Goal: Task Accomplishment & Management: Manage account settings

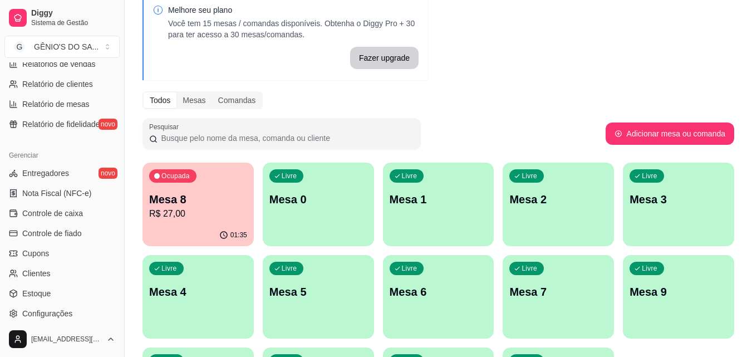
scroll to position [390, 0]
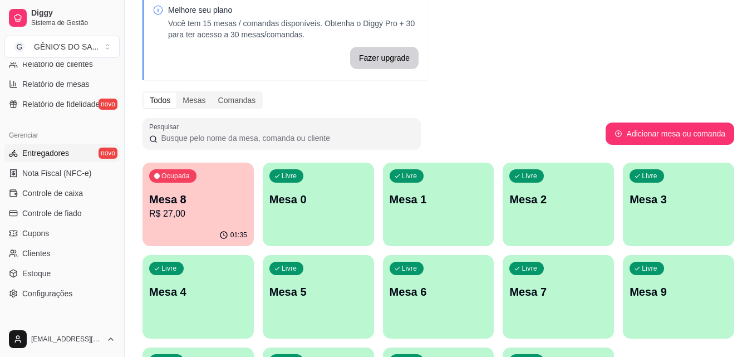
click at [54, 154] on span "Entregadores" at bounding box center [45, 153] width 47 height 11
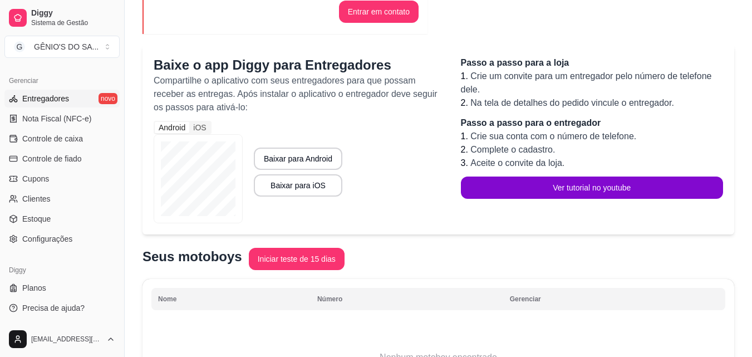
scroll to position [167, 0]
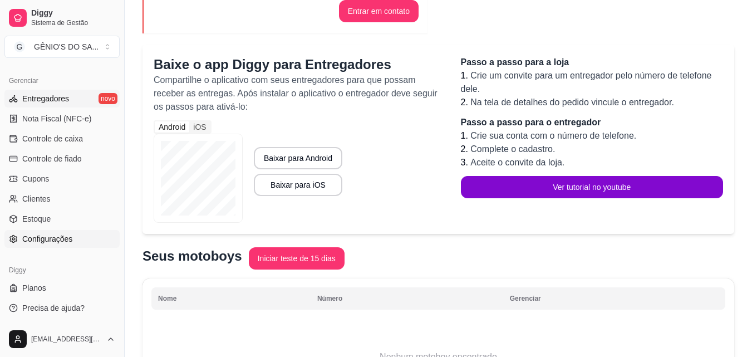
click at [50, 236] on span "Configurações" at bounding box center [47, 238] width 50 height 11
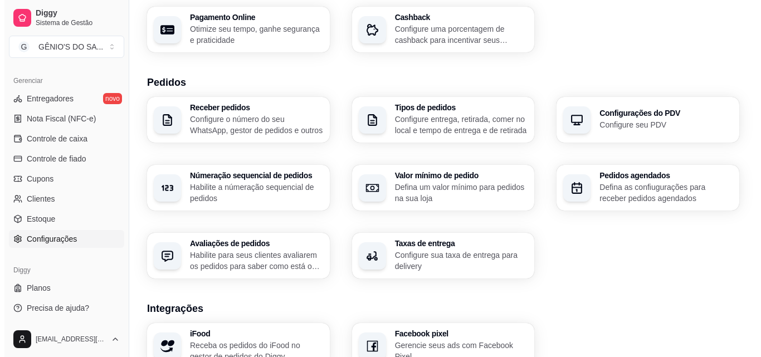
scroll to position [223, 0]
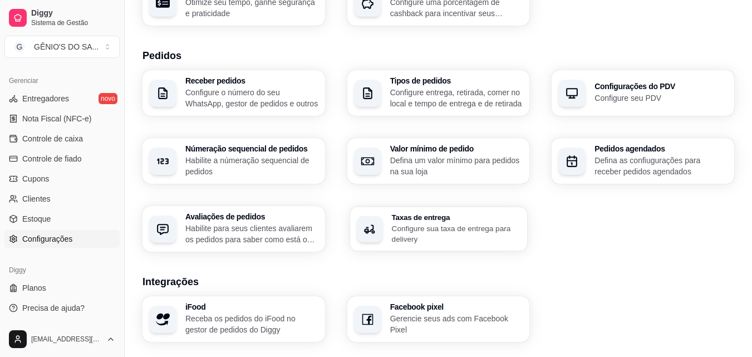
click at [419, 233] on p "Configure sua taxa de entrega para delivery" at bounding box center [455, 234] width 129 height 22
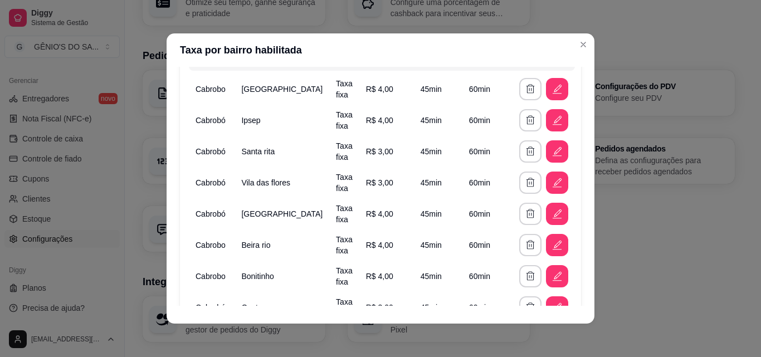
scroll to position [111, 0]
click at [551, 177] on icon "button" at bounding box center [557, 182] width 12 height 12
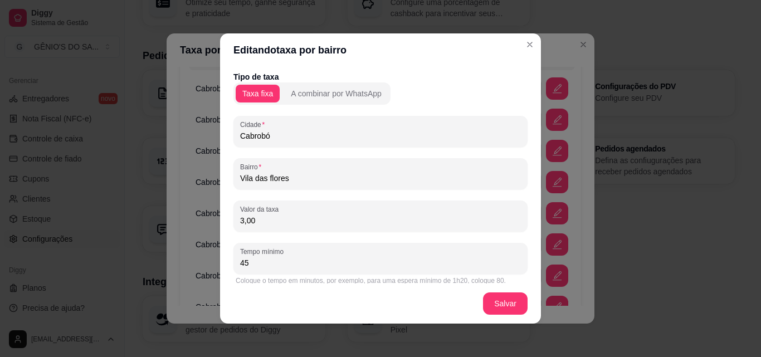
click at [301, 215] on input "3,00" at bounding box center [380, 220] width 281 height 11
type input "4,00"
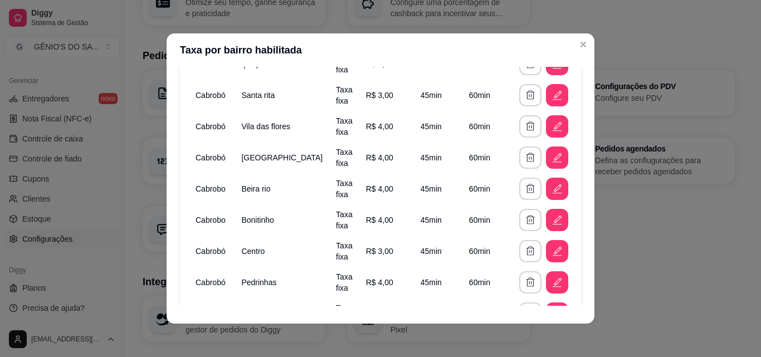
scroll to position [223, 0]
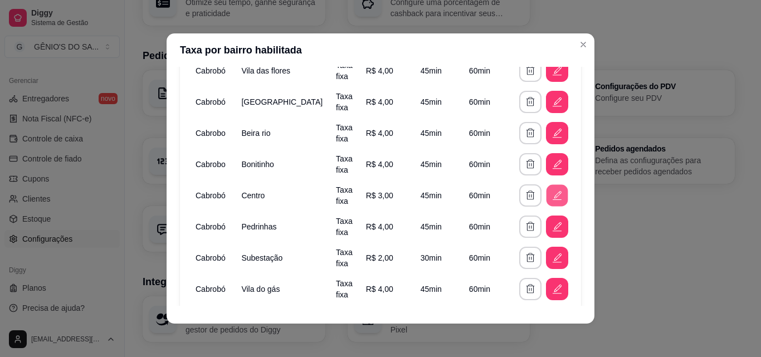
click at [554, 197] on icon "button" at bounding box center [557, 194] width 7 height 7
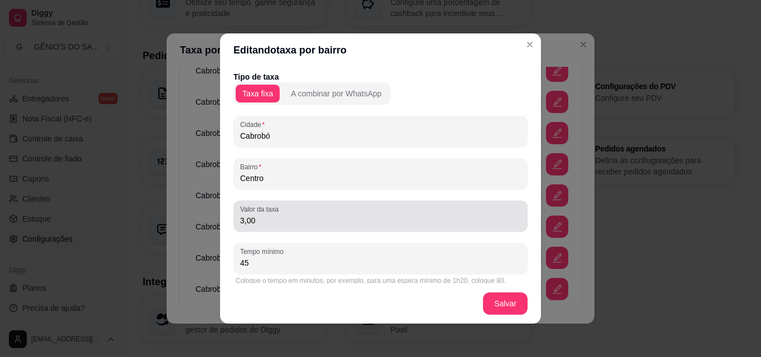
click at [293, 226] on div "3,00" at bounding box center [380, 216] width 281 height 22
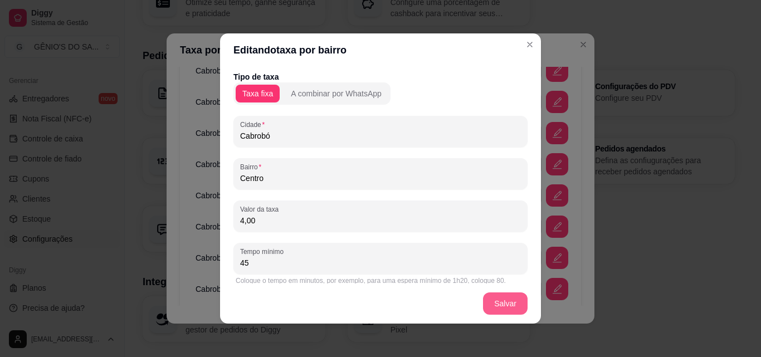
type input "4,00"
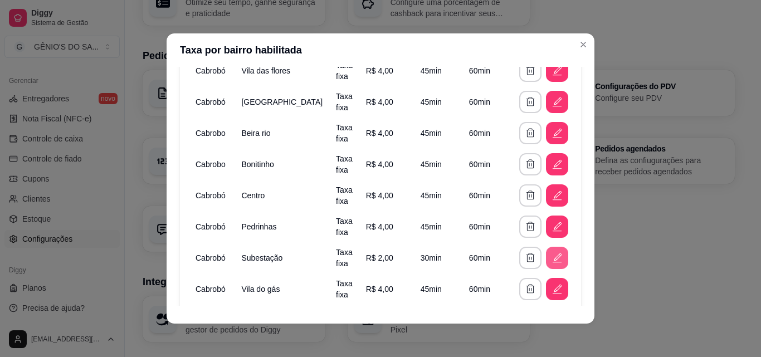
click at [551, 259] on icon "button" at bounding box center [557, 258] width 12 height 12
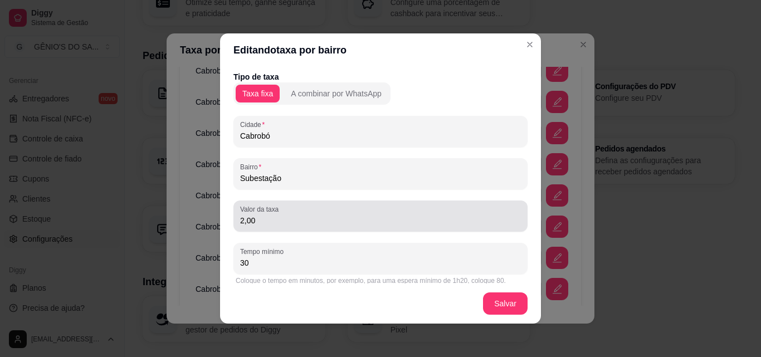
click at [281, 218] on input "2,00" at bounding box center [380, 220] width 281 height 11
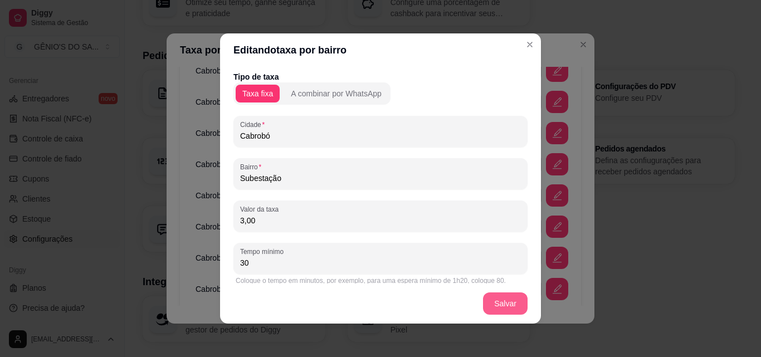
type input "3,00"
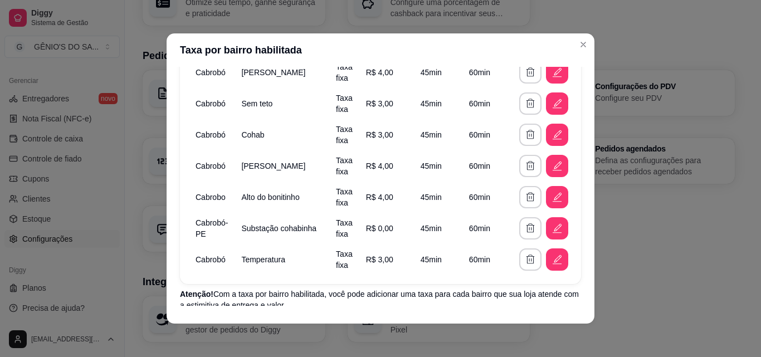
scroll to position [531, 0]
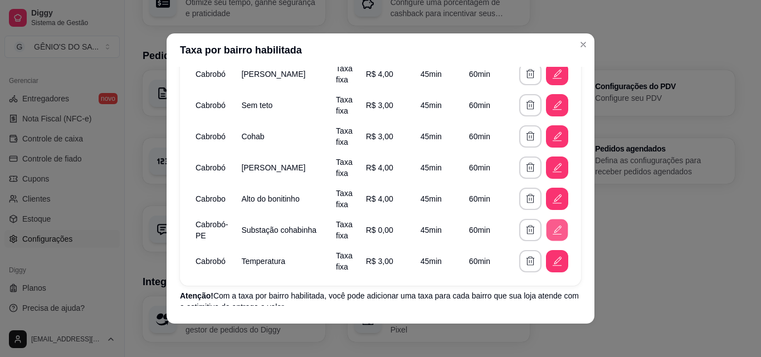
click at [551, 229] on icon "button" at bounding box center [557, 230] width 12 height 12
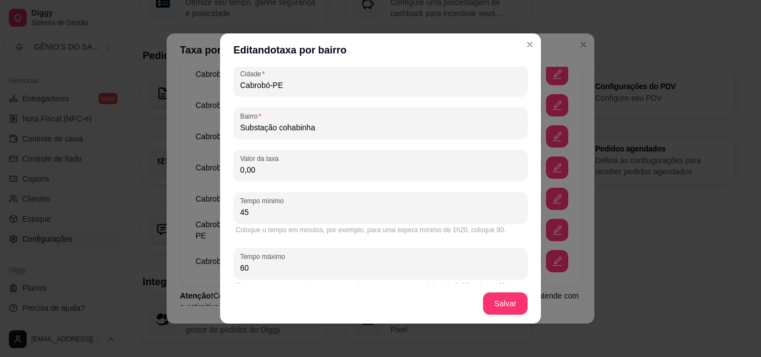
scroll to position [56, 0]
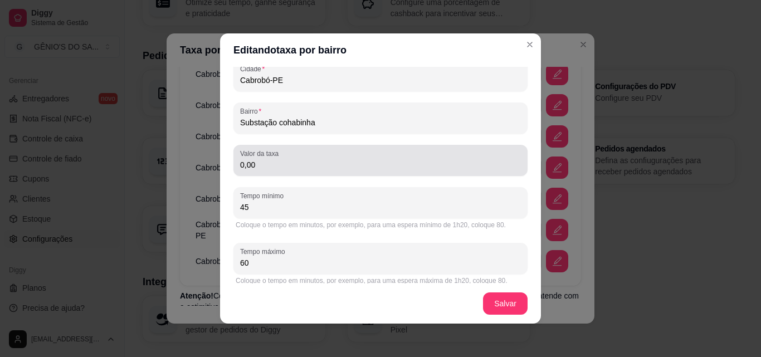
click at [261, 173] on div "Valor da taxa 0,00" at bounding box center [380, 160] width 294 height 31
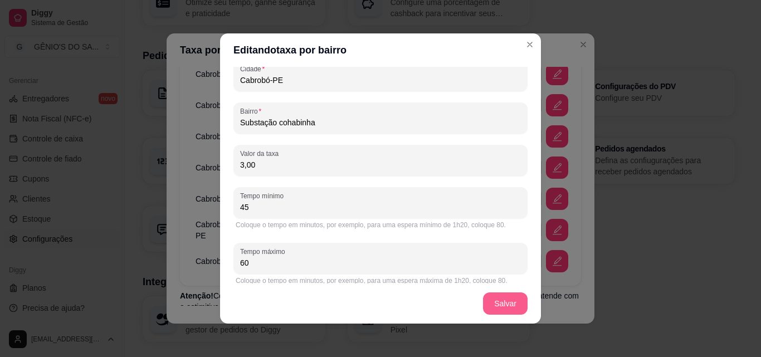
type input "3,00"
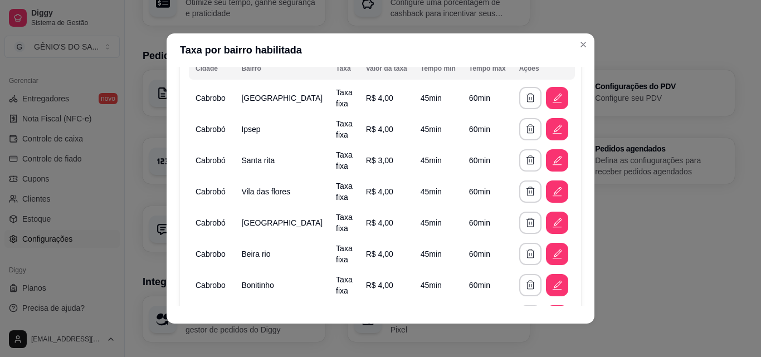
scroll to position [111, 0]
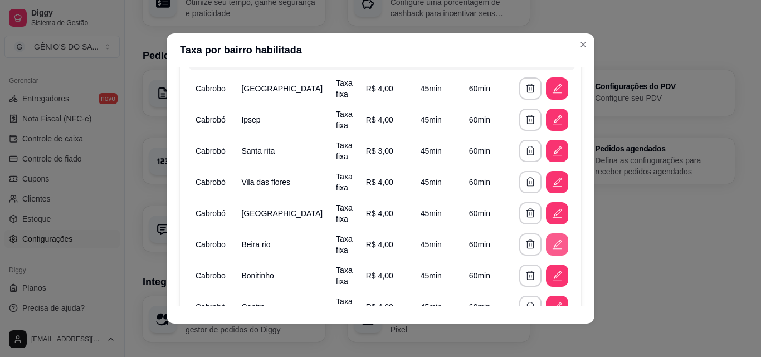
click at [549, 244] on button "button" at bounding box center [557, 244] width 22 height 22
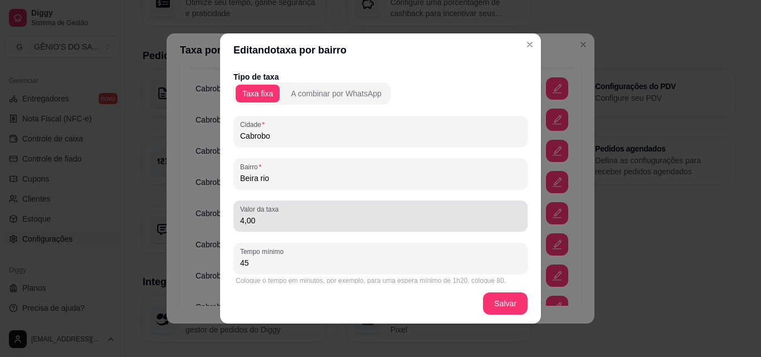
click at [257, 219] on input "4,00" at bounding box center [380, 220] width 281 height 11
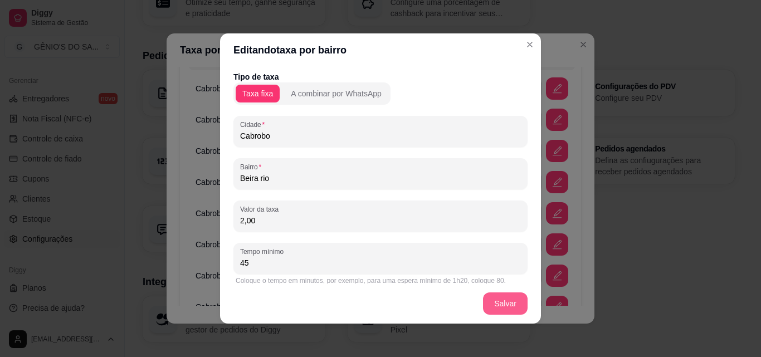
type input "2,00"
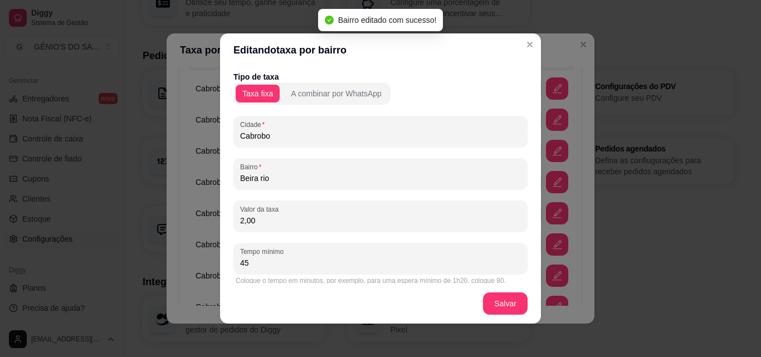
click at [305, 236] on div "Tipo de taxa Taxa fixa A combinar por WhatsApp Cidade Cabrobo Bairro Beira rio …" at bounding box center [380, 207] width 294 height 272
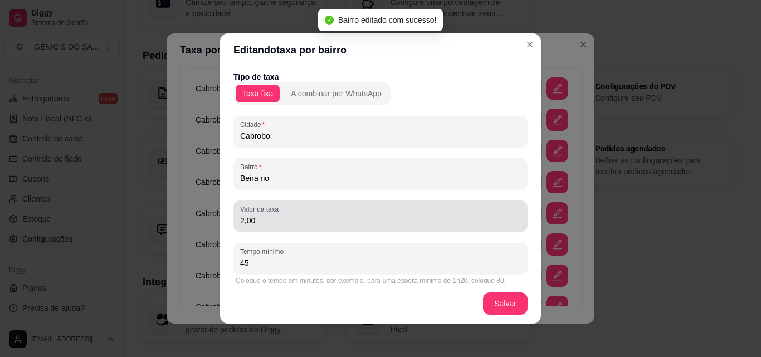
click at [298, 226] on div "2,00" at bounding box center [380, 216] width 281 height 22
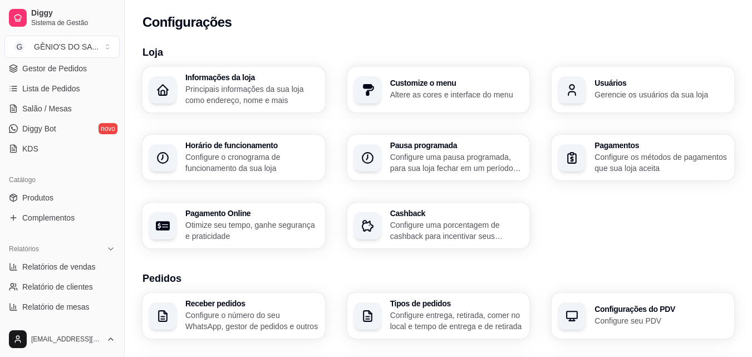
scroll to position [166, 0]
click at [48, 199] on span "Produtos" at bounding box center [37, 198] width 31 height 11
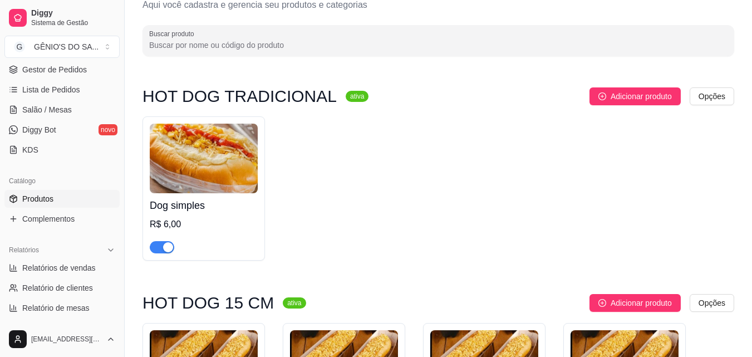
scroll to position [56, 0]
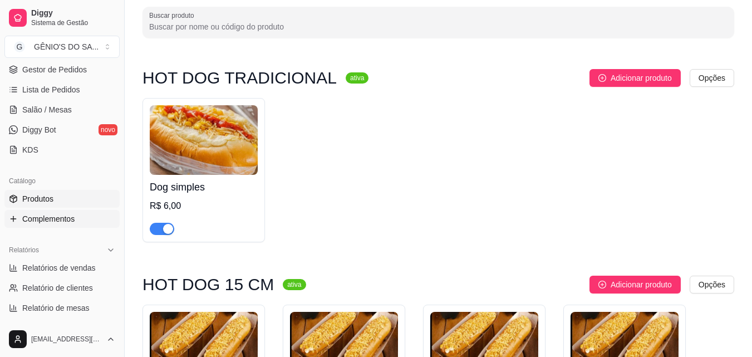
click at [61, 224] on link "Complementos" at bounding box center [61, 219] width 115 height 18
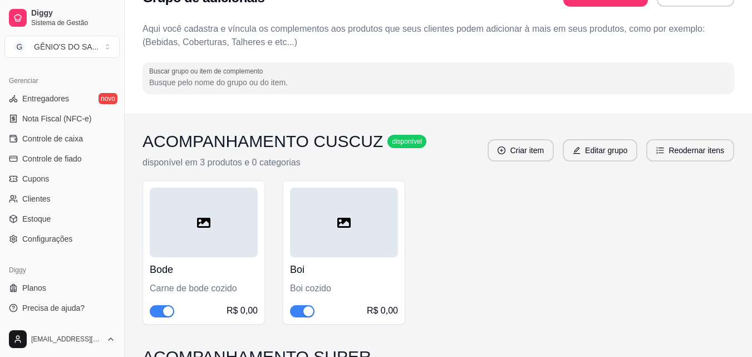
scroll to position [56, 0]
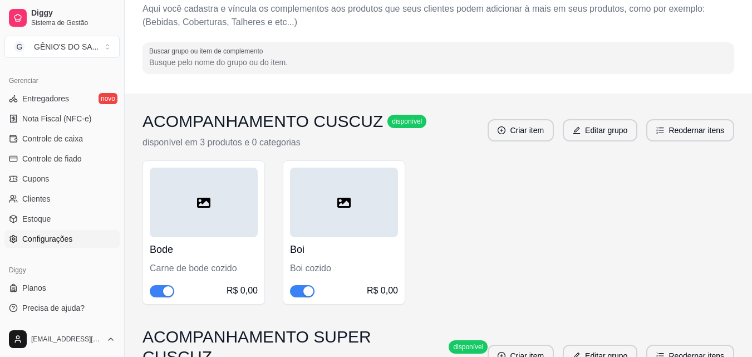
drag, startPoint x: 120, startPoint y: 239, endPoint x: 119, endPoint y: 233, distance: 6.2
click at [120, 233] on button "Toggle Sidebar" at bounding box center [124, 178] width 9 height 357
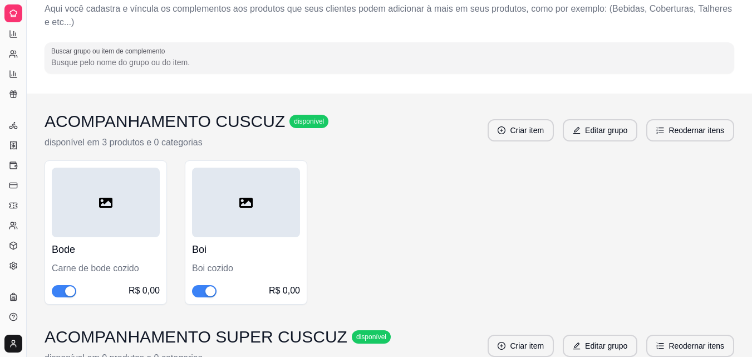
scroll to position [220, 0]
click at [25, 258] on button "Toggle Sidebar" at bounding box center [26, 178] width 9 height 357
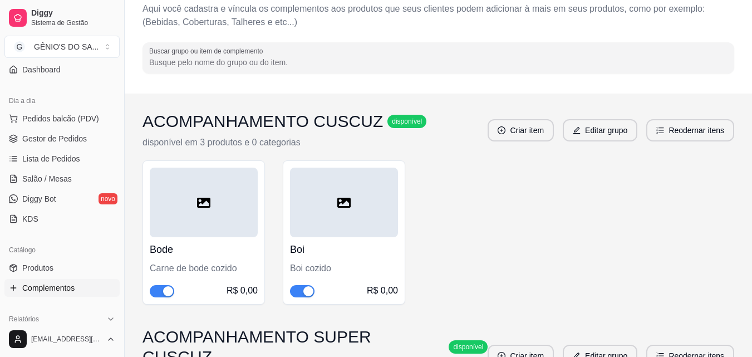
scroll to position [82, 0]
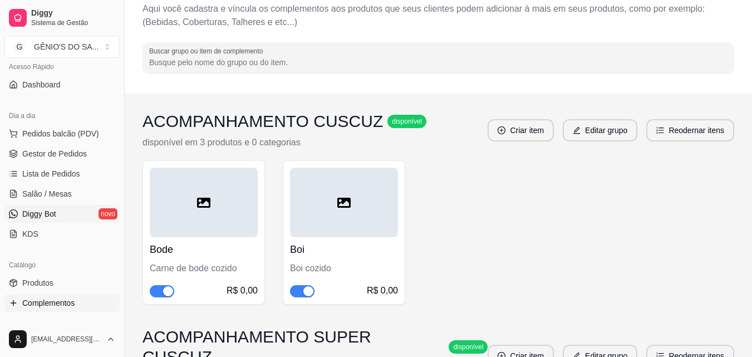
click at [37, 205] on link "Diggy Bot novo" at bounding box center [61, 214] width 115 height 18
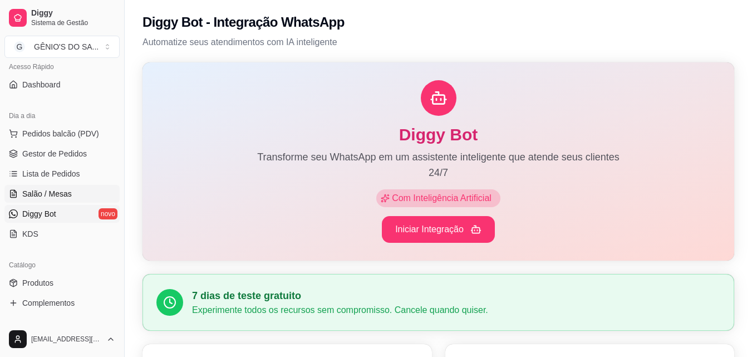
click at [30, 187] on link "Salão / Mesas" at bounding box center [61, 194] width 115 height 18
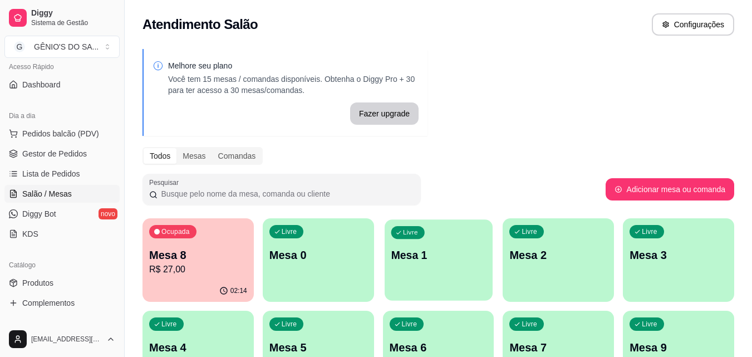
click at [417, 252] on p "Mesa 1" at bounding box center [438, 255] width 95 height 15
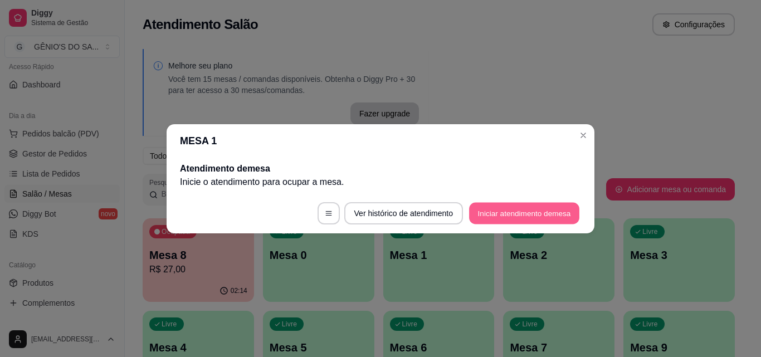
click at [469, 208] on button "Iniciar atendimento de mesa" at bounding box center [524, 213] width 110 height 22
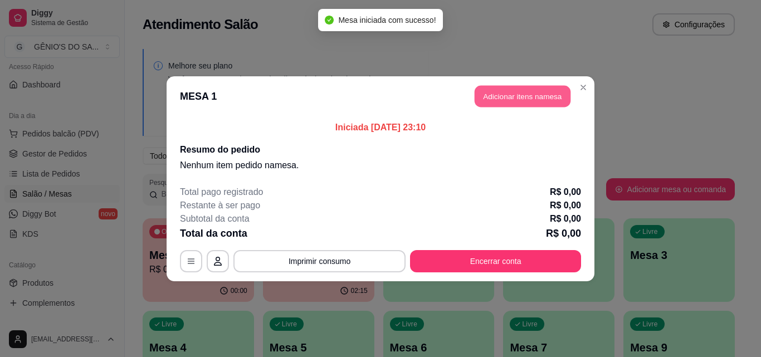
click at [522, 99] on button "Adicionar itens na mesa" at bounding box center [522, 96] width 96 height 22
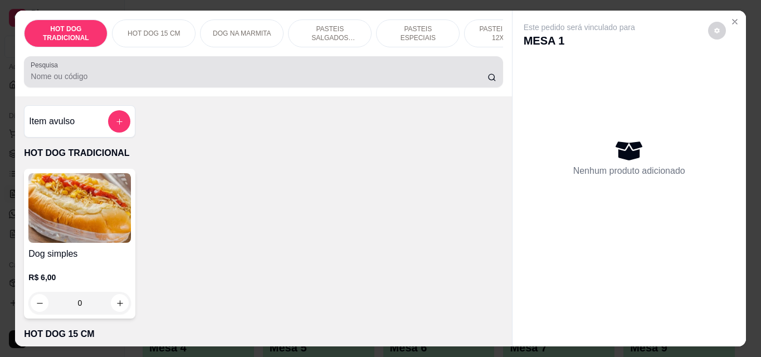
click at [334, 83] on div at bounding box center [263, 72] width 465 height 22
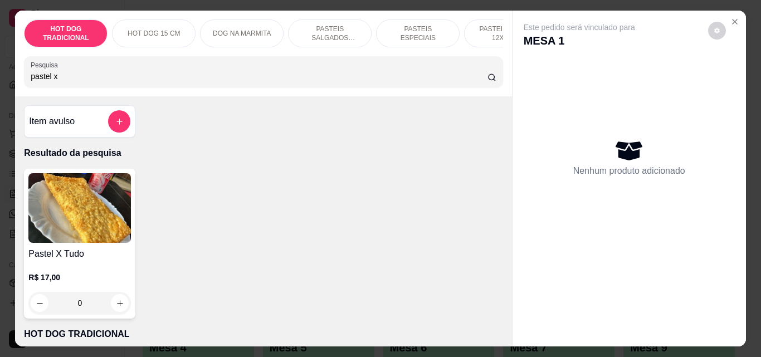
type input "pastel x"
click at [120, 306] on icon "increase-product-quantity" at bounding box center [120, 303] width 8 height 8
click at [120, 306] on button "increase-product-quantity" at bounding box center [119, 303] width 17 height 17
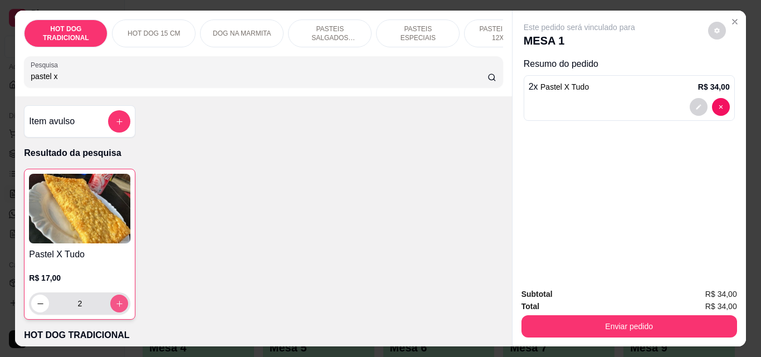
type input "2"
click at [293, 82] on input "pastel x" at bounding box center [259, 76] width 457 height 11
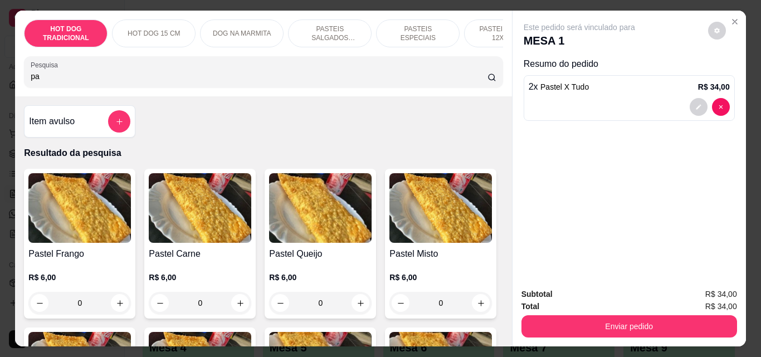
type input "p"
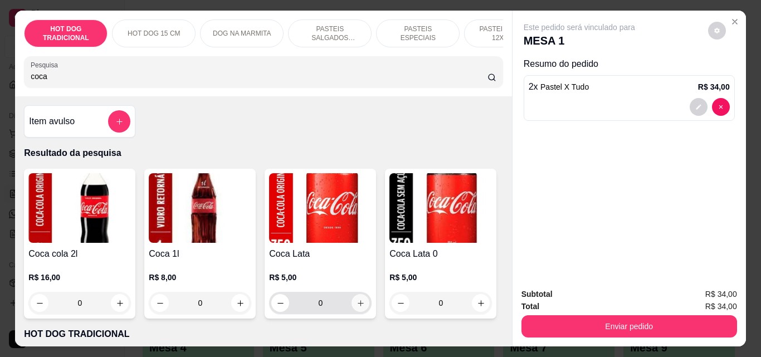
type input "coca"
click at [360, 305] on icon "increase-product-quantity" at bounding box center [360, 303] width 8 height 8
type input "1"
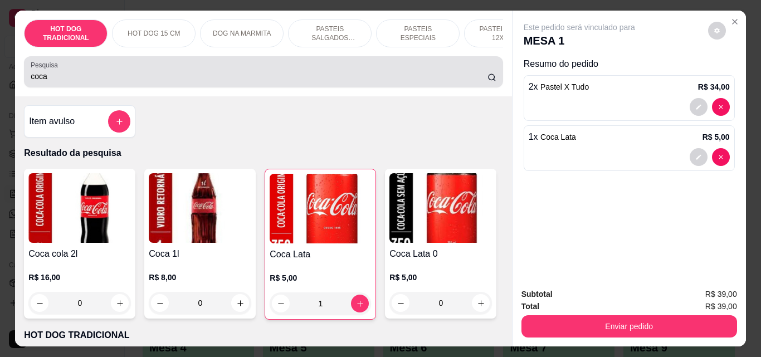
click at [205, 87] on div "Pesquisa coca" at bounding box center [263, 71] width 478 height 31
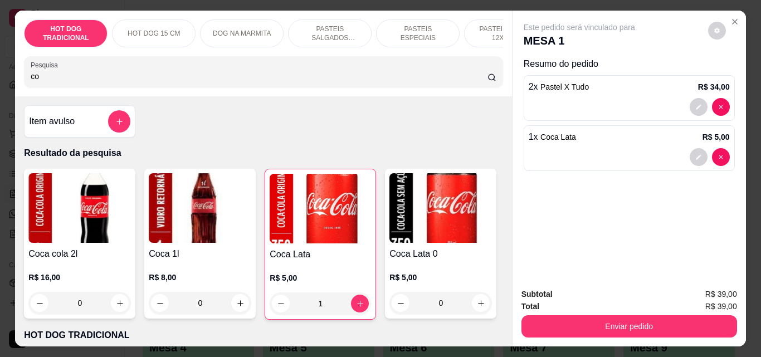
type input "c"
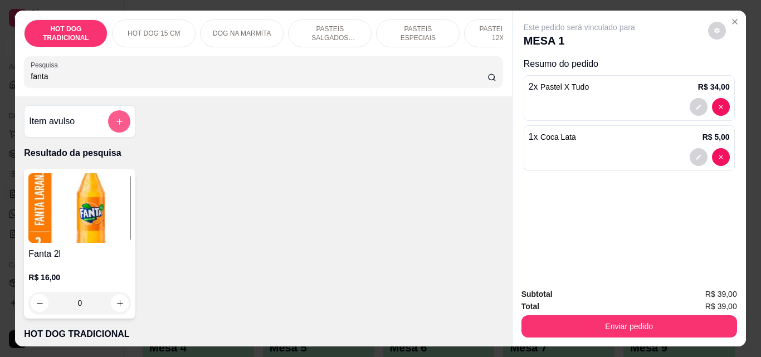
type input "fanta"
click at [122, 126] on button "add-separate-item" at bounding box center [119, 121] width 22 height 22
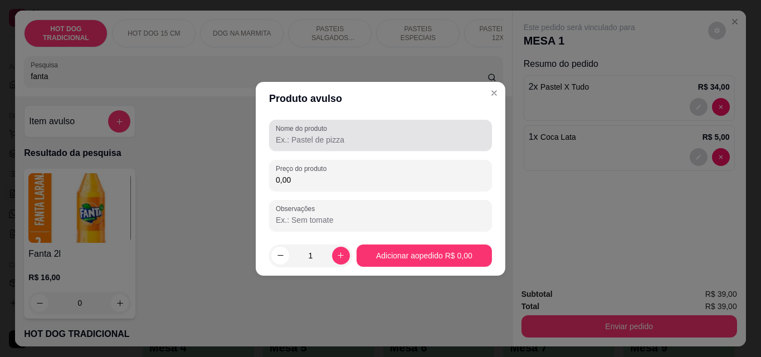
click at [302, 142] on input "Nome do produto" at bounding box center [380, 139] width 209 height 11
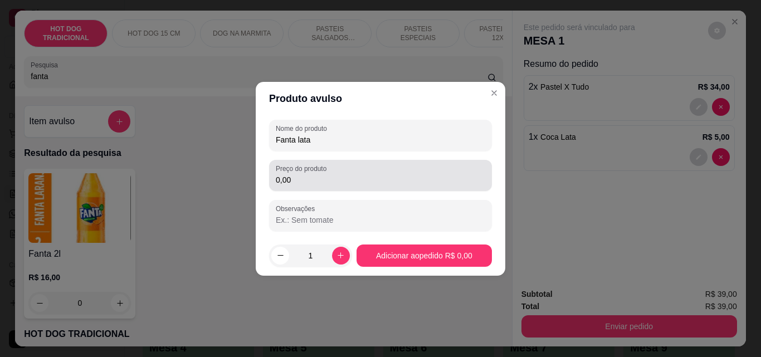
type input "Fanta lata"
click at [310, 165] on label "Preço do produto" at bounding box center [303, 168] width 55 height 9
click at [306, 179] on input "0,00" at bounding box center [380, 179] width 209 height 11
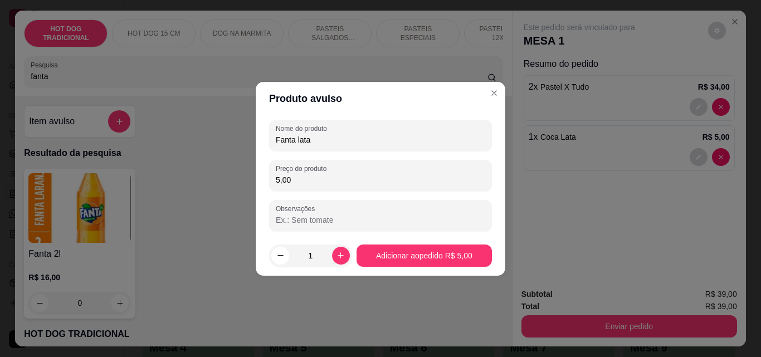
type input "5,00"
click at [376, 245] on footer "1 Adicionar ao pedido R$ 5,00" at bounding box center [380, 256] width 249 height 40
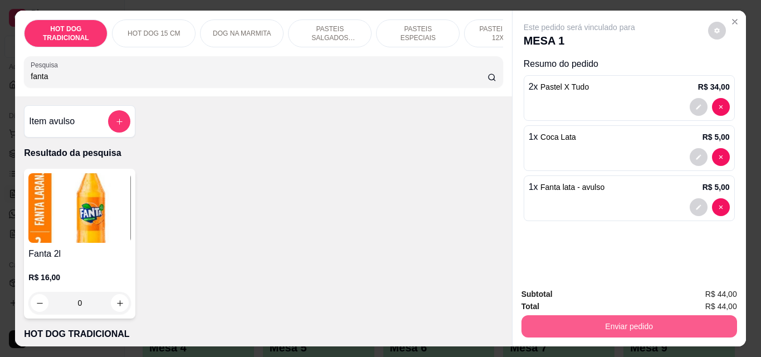
click at [566, 335] on div "Subtotal R$ 44,00 Total R$ 44,00 Enviar pedido" at bounding box center [628, 312] width 233 height 67
click at [563, 328] on button "Enviar pedido" at bounding box center [628, 326] width 215 height 22
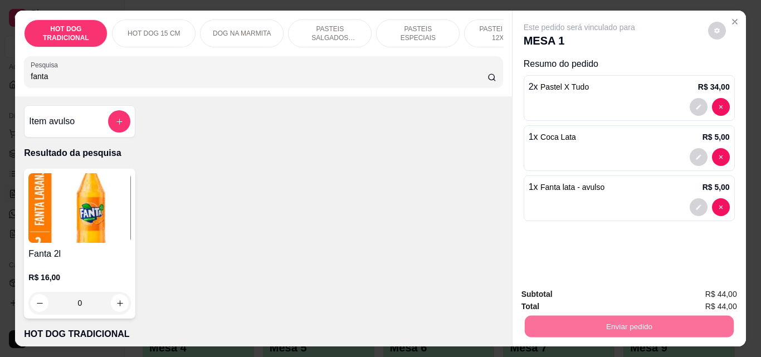
click at [638, 292] on button "Registrar cliente" at bounding box center [632, 294] width 71 height 21
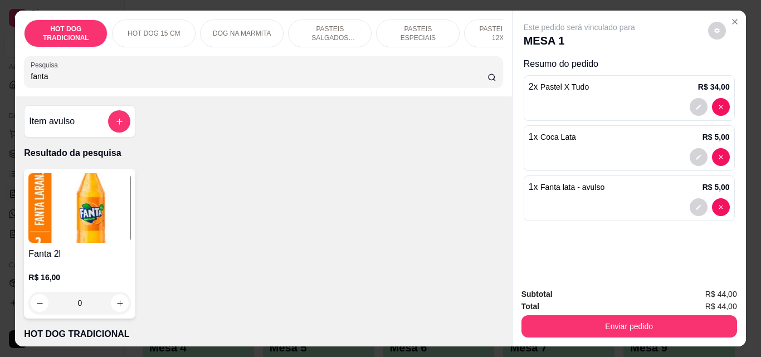
click at [618, 317] on button "Enviar pedido" at bounding box center [628, 326] width 215 height 22
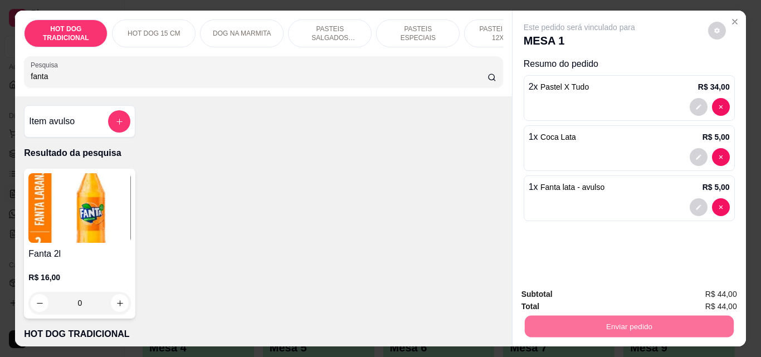
click at [714, 292] on button "Enviar pedido" at bounding box center [707, 294] width 61 height 21
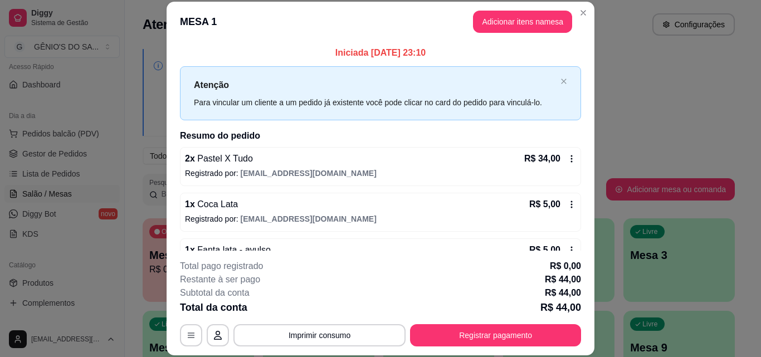
click at [581, 147] on div "Iniciada [DATE] 23:10 Atenção Para vincular um cliente a um pedido já existente…" at bounding box center [380, 146] width 428 height 209
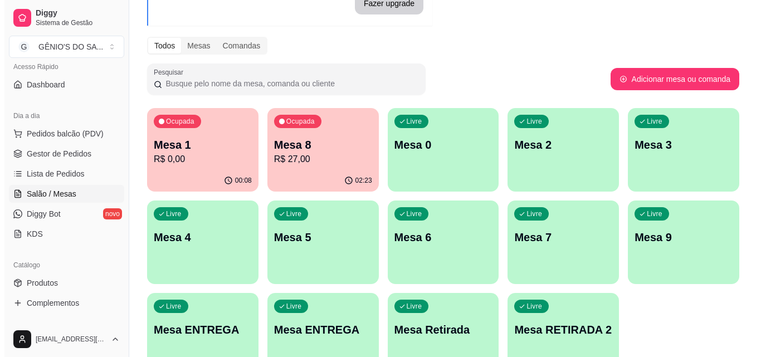
scroll to position [111, 0]
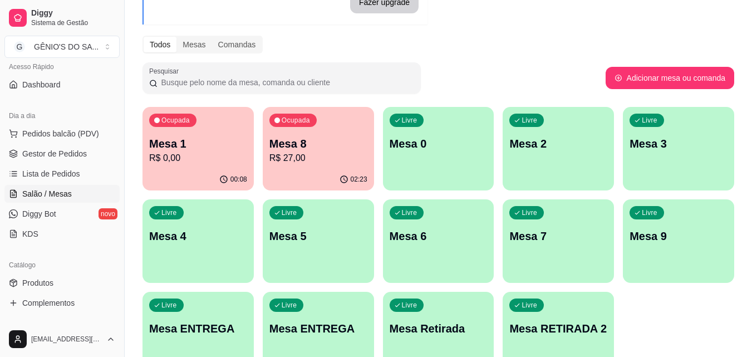
click at [197, 242] on p "Mesa 4" at bounding box center [198, 236] width 98 height 16
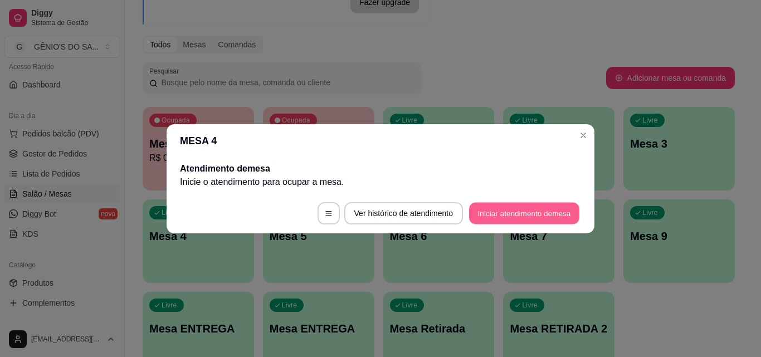
click at [522, 210] on button "Iniciar atendimento de mesa" at bounding box center [524, 213] width 110 height 22
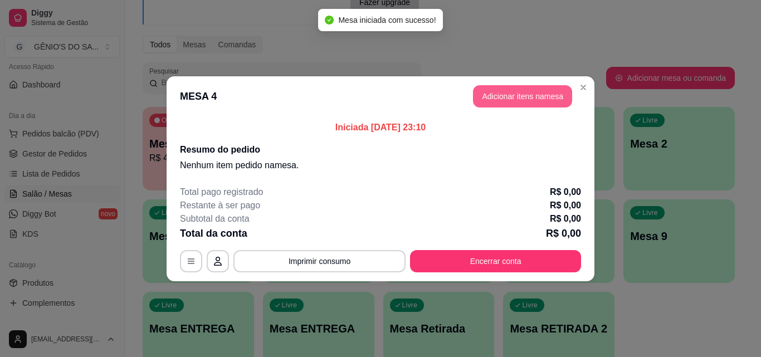
click at [497, 87] on button "Adicionar itens na mesa" at bounding box center [522, 96] width 99 height 22
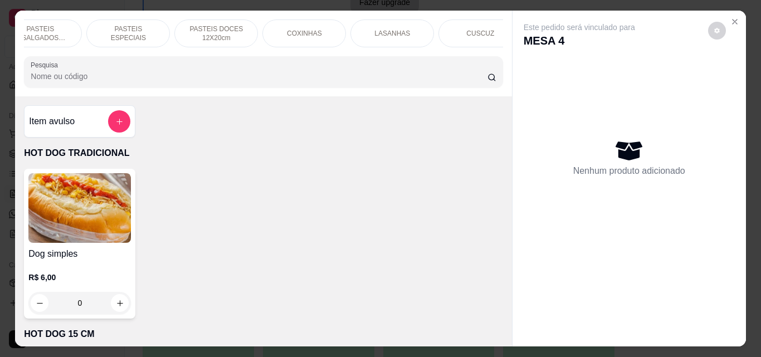
scroll to position [0, 293]
click at [385, 29] on p "LASANHAS" at bounding box center [389, 33] width 36 height 9
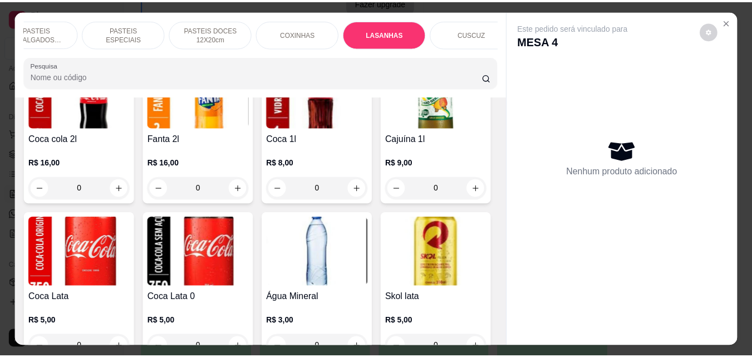
scroll to position [29, 0]
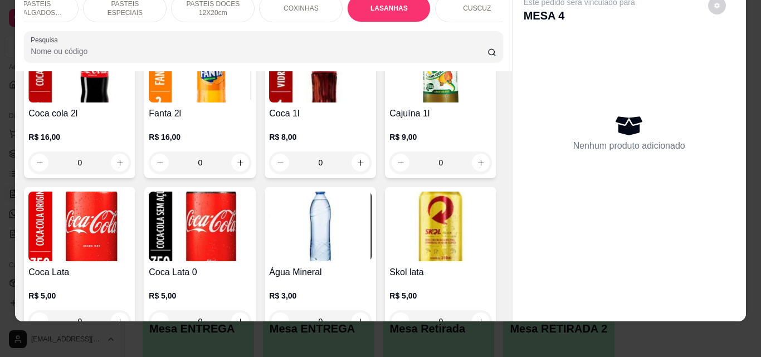
type input "1"
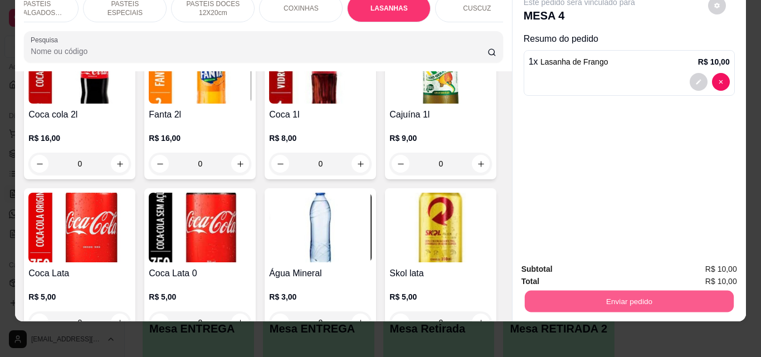
click at [634, 300] on button "Enviar pedido" at bounding box center [628, 301] width 209 height 22
click at [704, 258] on button "Enviar pedido" at bounding box center [707, 265] width 61 height 21
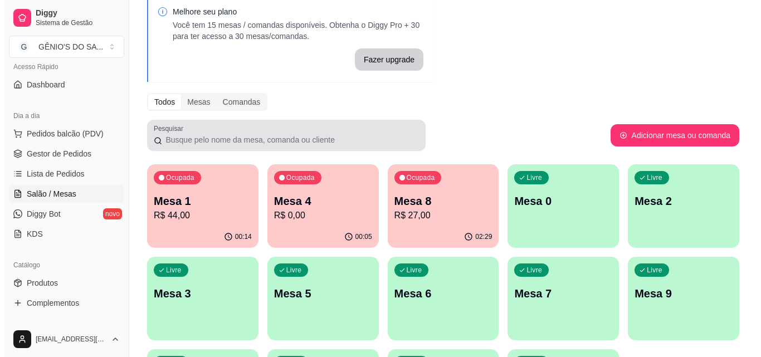
scroll to position [0, 0]
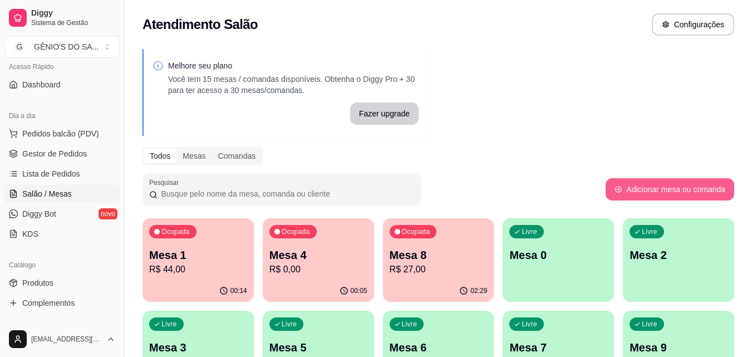
click at [657, 195] on button "Adicionar mesa ou comanda" at bounding box center [670, 189] width 129 height 22
select select "TABLE"
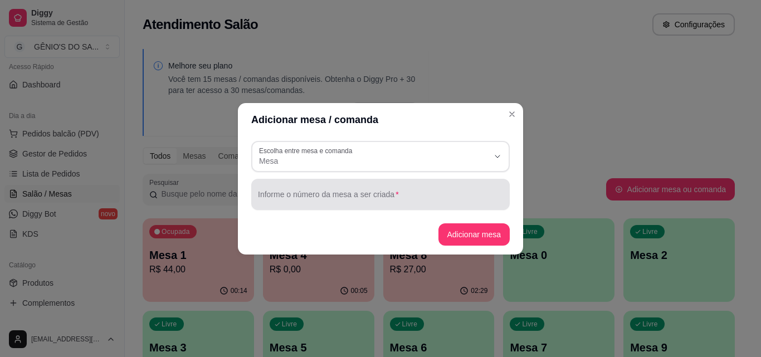
click at [383, 164] on span "Mesa" at bounding box center [373, 160] width 229 height 11
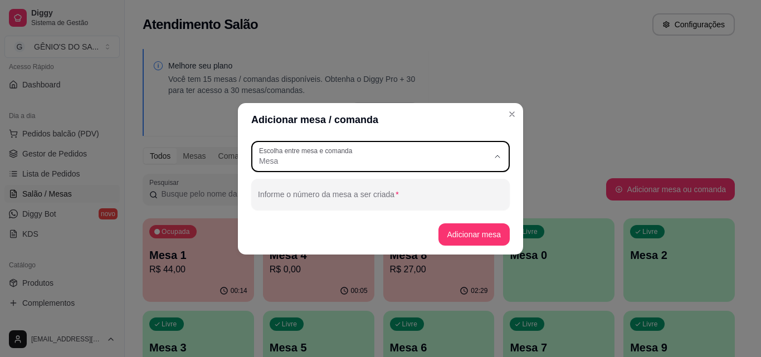
click at [369, 199] on li "Comanda" at bounding box center [380, 205] width 239 height 17
type input "CARD"
select select "CARD"
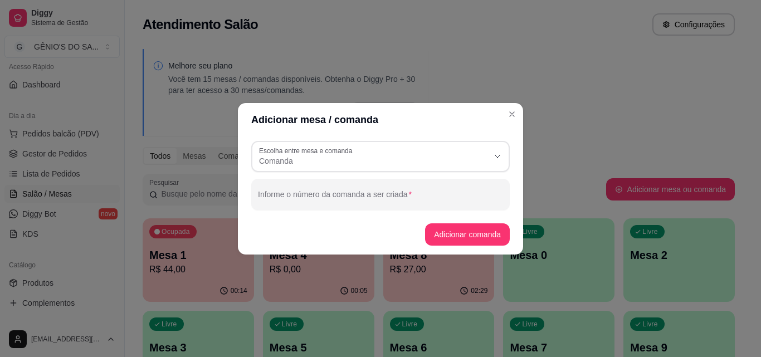
scroll to position [11, 0]
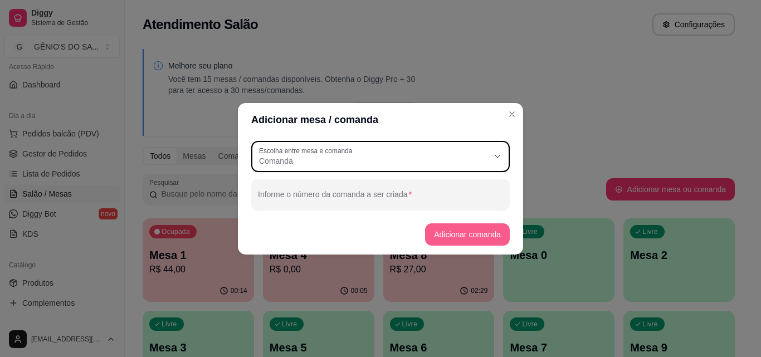
click at [449, 226] on button "Adicionar comanda" at bounding box center [467, 234] width 85 height 22
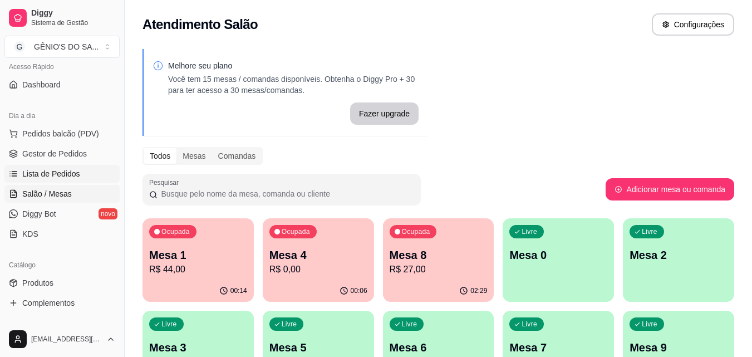
click at [48, 172] on span "Lista de Pedidos" at bounding box center [51, 173] width 58 height 11
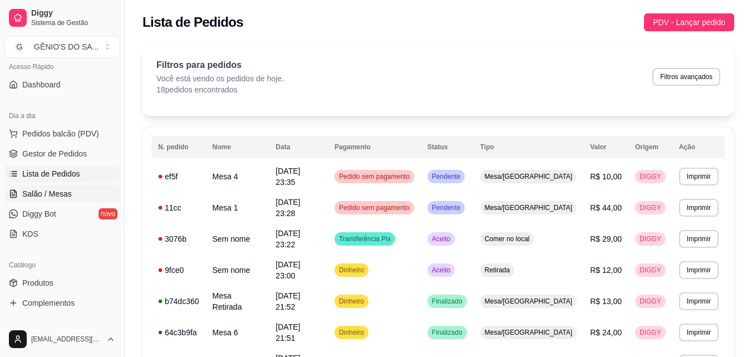
click at [50, 190] on span "Salão / Mesas" at bounding box center [47, 193] width 50 height 11
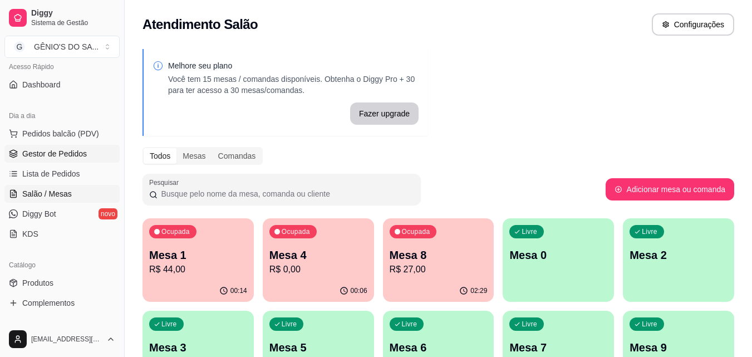
click at [49, 151] on span "Gestor de Pedidos" at bounding box center [54, 153] width 65 height 11
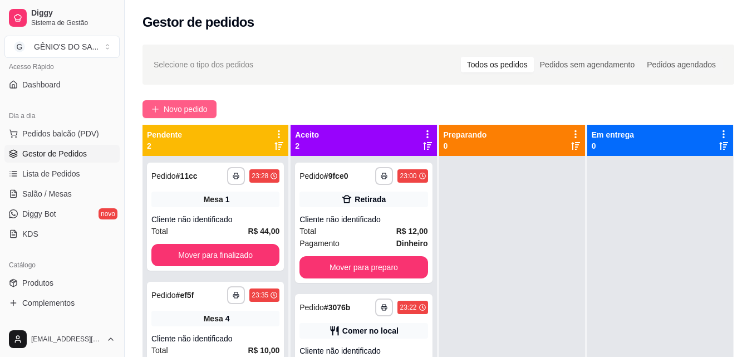
click at [196, 109] on span "Novo pedido" at bounding box center [186, 109] width 44 height 12
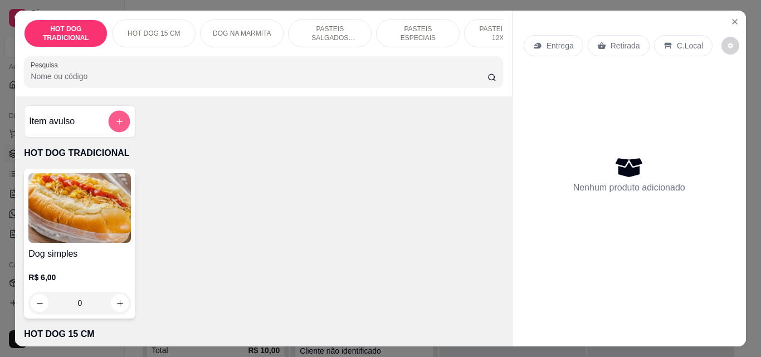
click at [116, 124] on icon "add-separate-item" at bounding box center [119, 122] width 6 height 6
click at [732, 17] on icon "Close" at bounding box center [734, 21] width 9 height 9
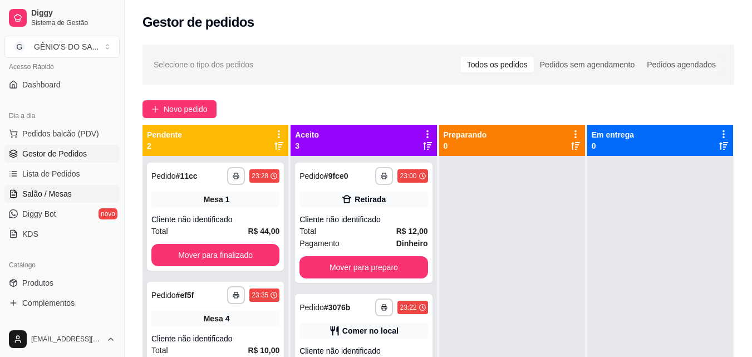
click at [51, 192] on span "Salão / Mesas" at bounding box center [47, 193] width 50 height 11
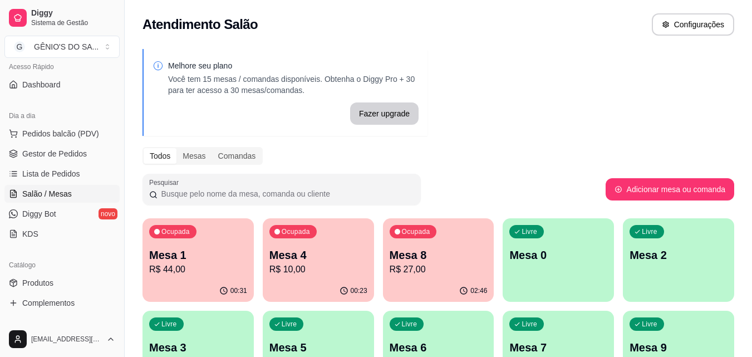
click at [176, 261] on p "Mesa 1" at bounding box center [198, 255] width 98 height 16
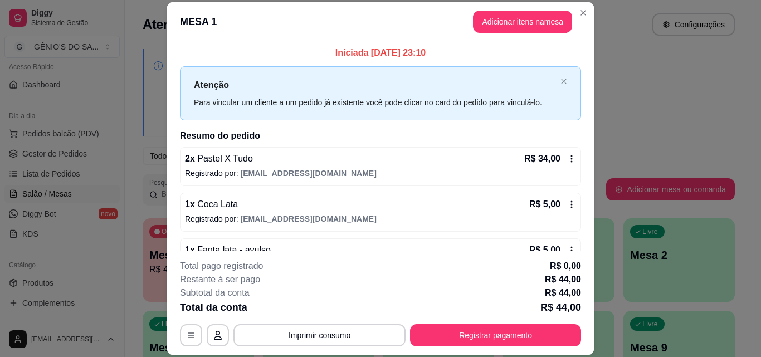
click at [502, 8] on header "MESA 1 Adicionar itens na mesa" at bounding box center [380, 22] width 428 height 40
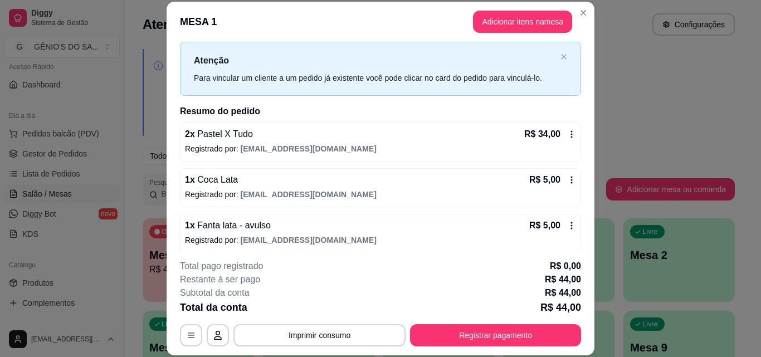
scroll to position [31, 0]
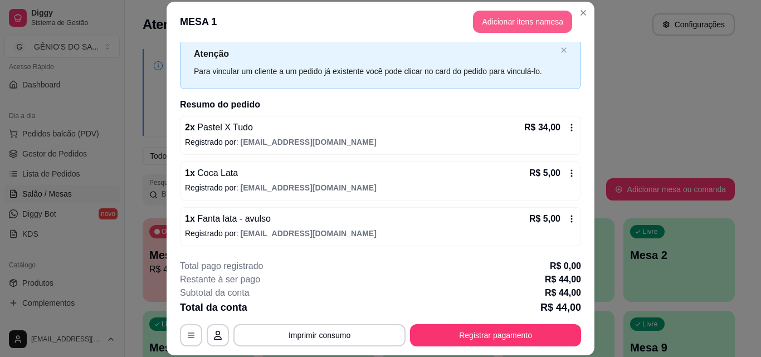
click at [488, 25] on button "Adicionar itens na mesa" at bounding box center [522, 22] width 99 height 22
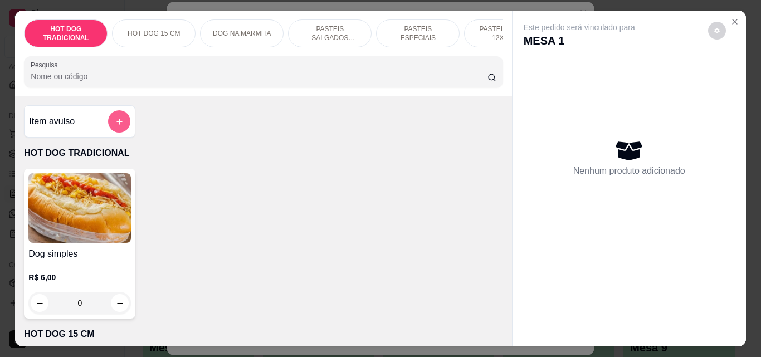
click at [110, 126] on button "add-separate-item" at bounding box center [119, 121] width 22 height 22
click at [300, 32] on p "PASTEIS SALGADOS 12X20cm" at bounding box center [329, 34] width 65 height 18
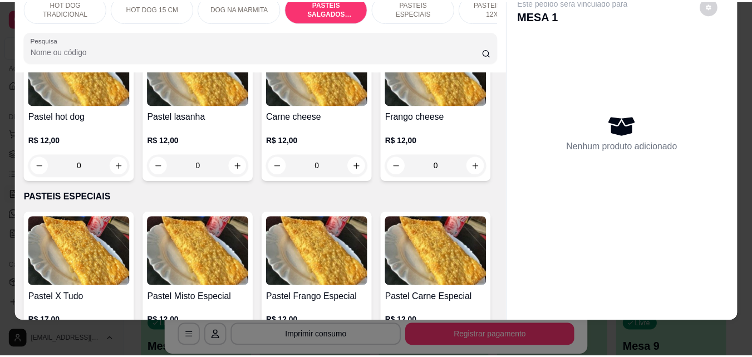
scroll to position [1862, 0]
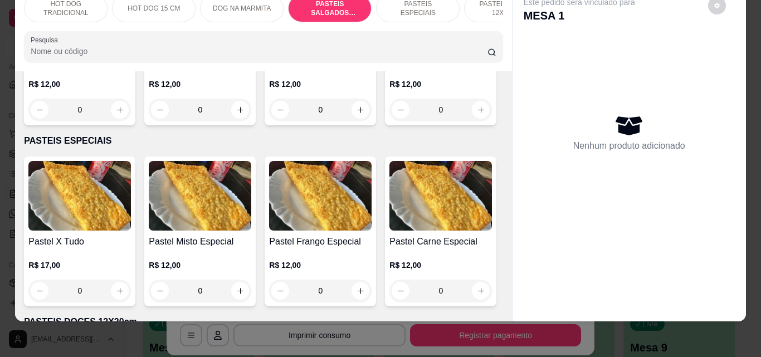
type input "1"
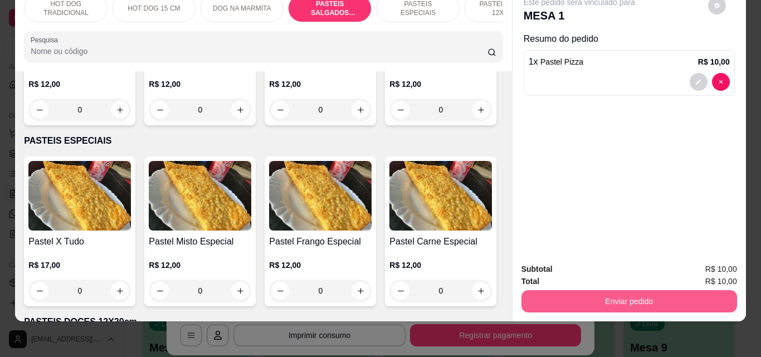
click at [586, 290] on button "Enviar pedido" at bounding box center [628, 301] width 215 height 22
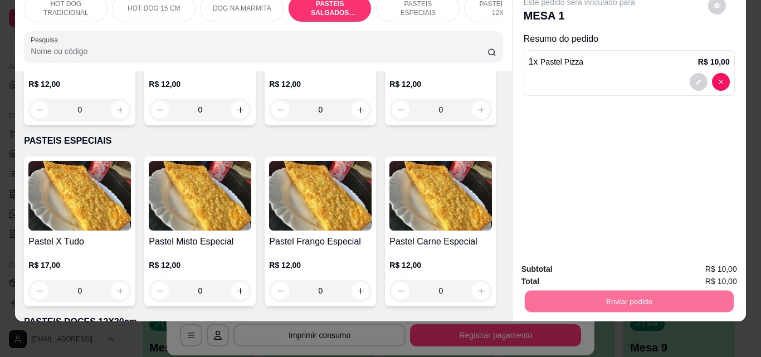
click at [702, 263] on button "Enviar pedido" at bounding box center [707, 265] width 61 height 21
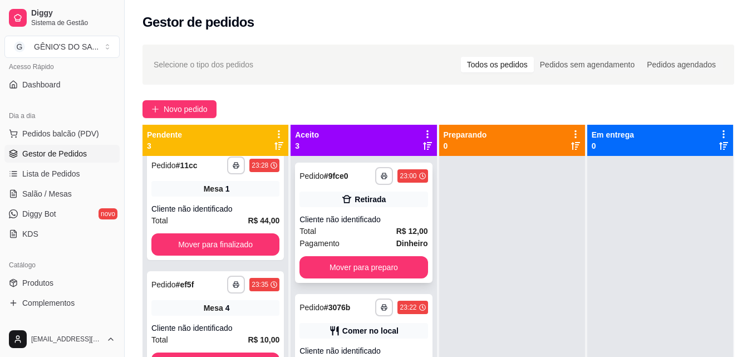
scroll to position [12, 0]
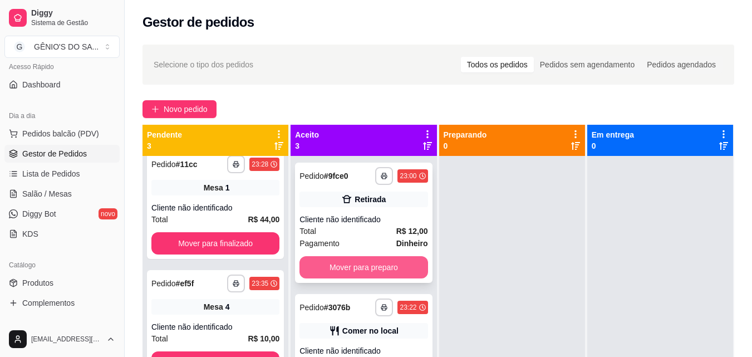
click at [332, 269] on button "Mover para preparo" at bounding box center [364, 267] width 128 height 22
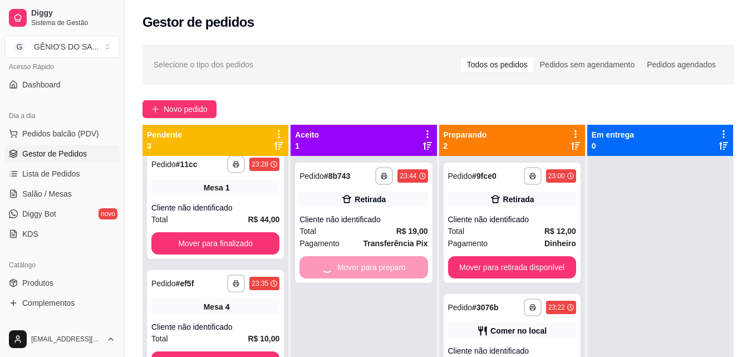
click at [332, 269] on div "Mover para preparo" at bounding box center [364, 267] width 128 height 22
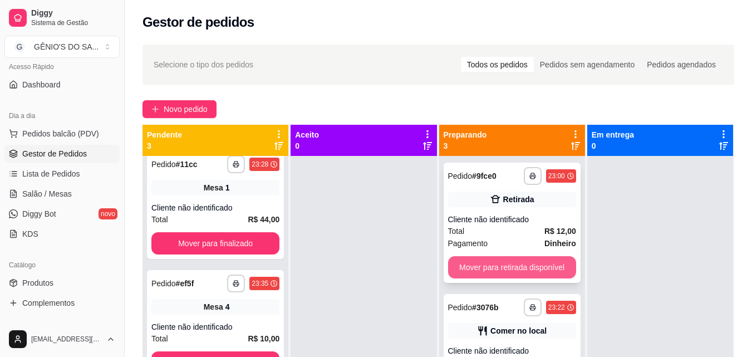
click at [479, 268] on button "Mover para retirada disponível" at bounding box center [512, 267] width 128 height 22
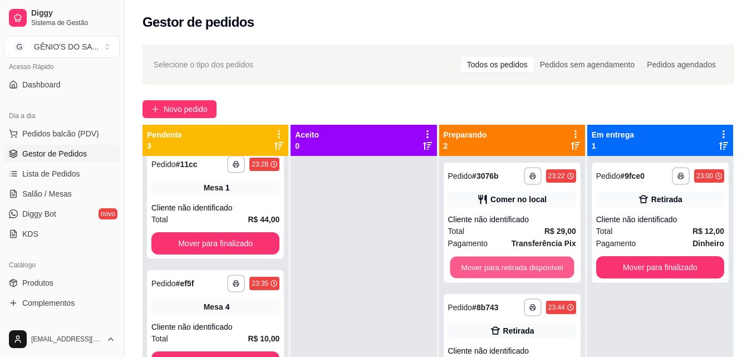
click at [479, 268] on button "Mover para retirada disponível" at bounding box center [512, 268] width 124 height 22
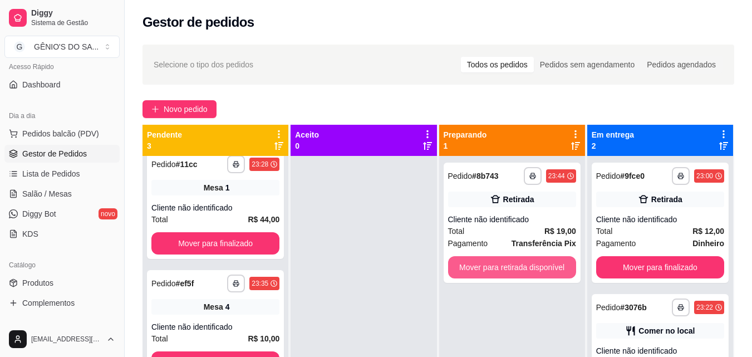
click at [479, 268] on button "Mover para retirada disponível" at bounding box center [512, 267] width 128 height 22
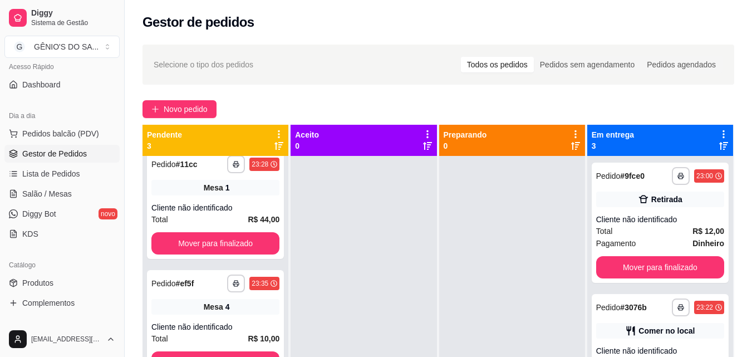
click at [479, 268] on div at bounding box center [512, 334] width 146 height 357
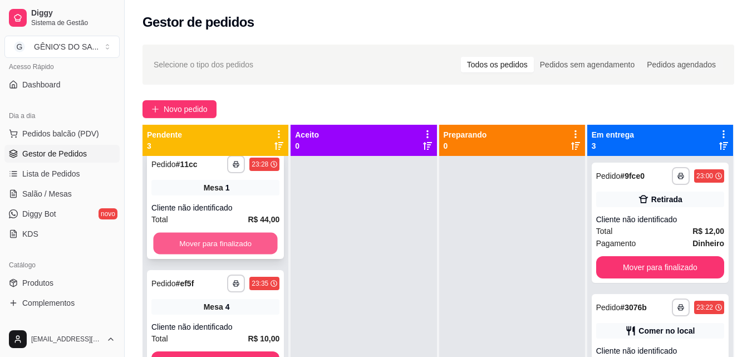
click at [242, 246] on button "Mover para finalizado" at bounding box center [215, 244] width 124 height 22
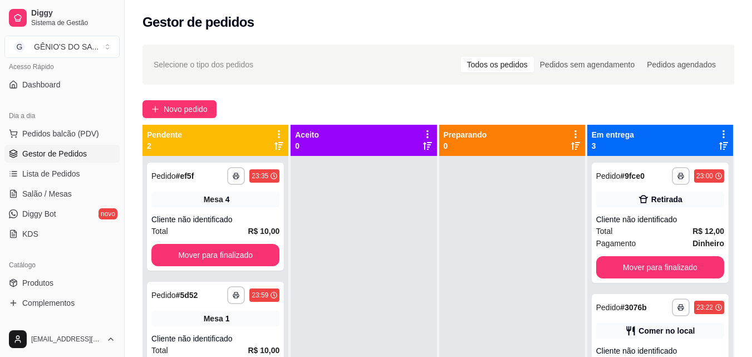
scroll to position [0, 0]
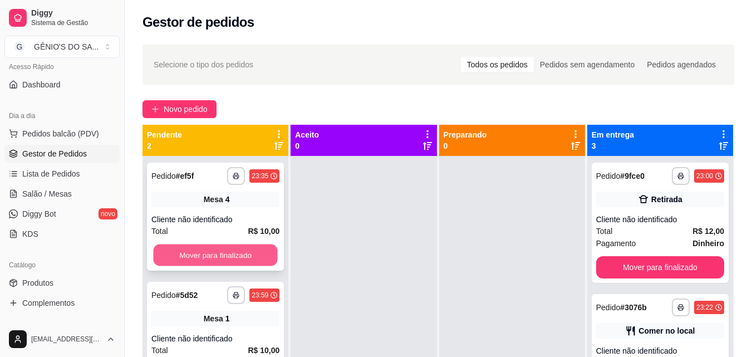
click at [245, 250] on button "Mover para finalizado" at bounding box center [215, 255] width 124 height 22
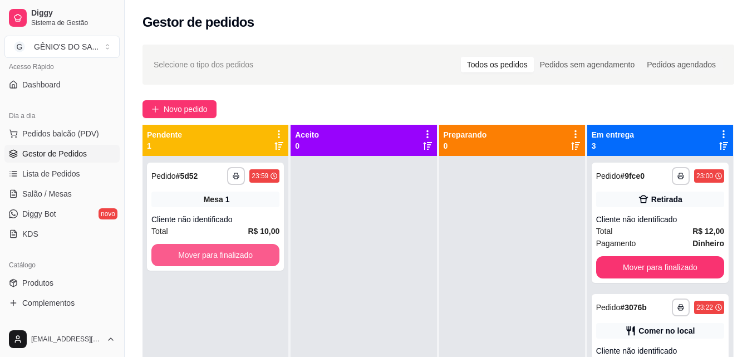
click at [245, 250] on button "Mover para finalizado" at bounding box center [215, 255] width 128 height 22
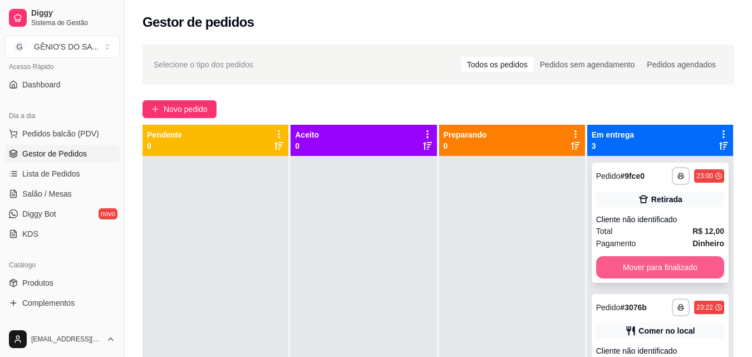
click at [624, 267] on button "Mover para finalizado" at bounding box center [660, 267] width 128 height 22
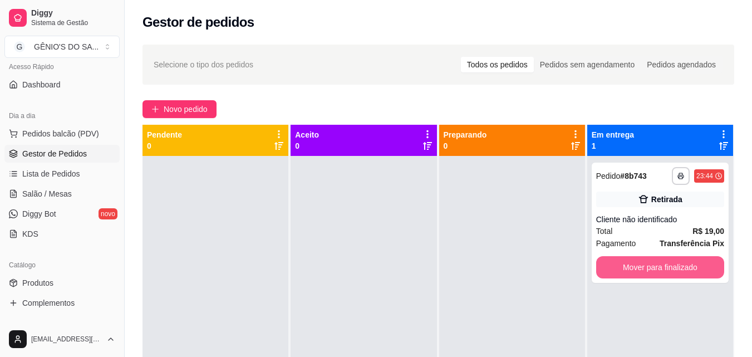
click at [624, 267] on button "Mover para finalizado" at bounding box center [660, 267] width 128 height 22
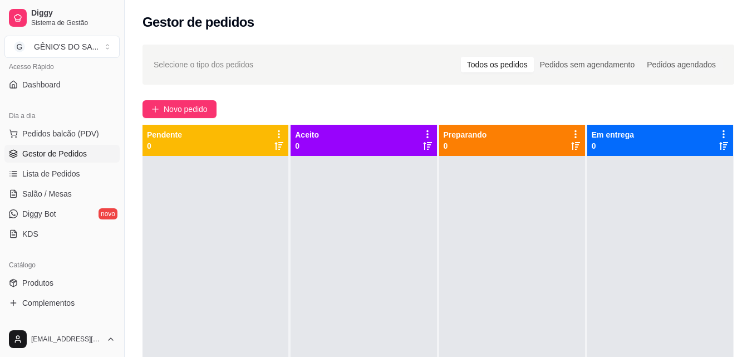
click at [41, 203] on ul "Pedidos balcão (PDV) Gestor de Pedidos Lista de Pedidos Salão / Mesas Diggy Bot…" at bounding box center [61, 184] width 115 height 118
click at [37, 199] on span "Salão / Mesas" at bounding box center [47, 193] width 50 height 11
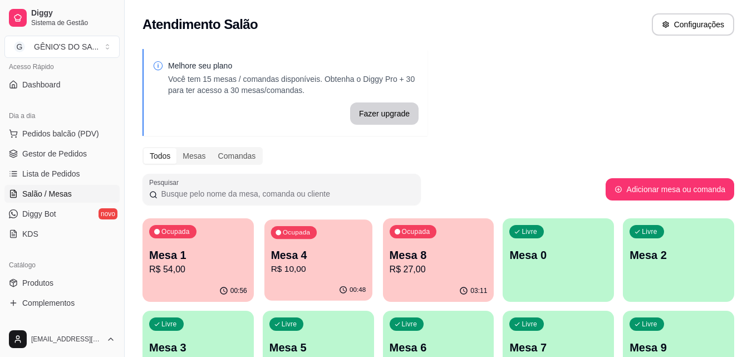
click at [306, 260] on p "Mesa 4" at bounding box center [318, 255] width 95 height 15
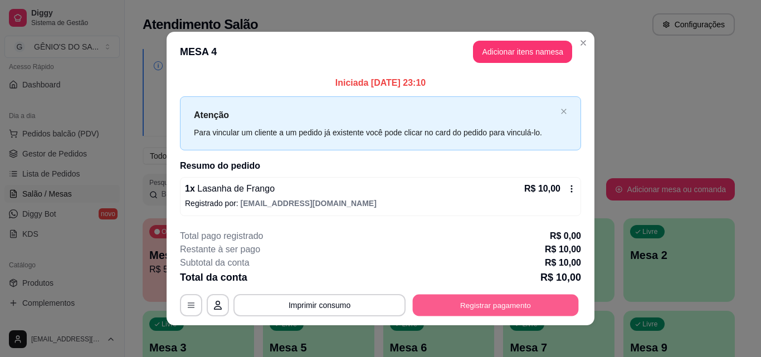
click at [484, 306] on button "Registrar pagamento" at bounding box center [496, 306] width 166 height 22
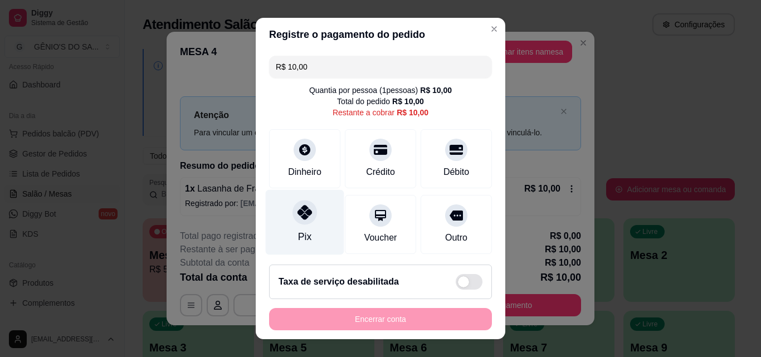
click at [275, 226] on div "Pix" at bounding box center [305, 222] width 79 height 65
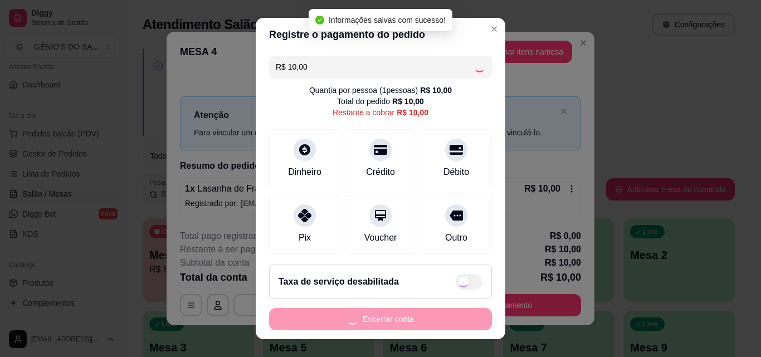
type input "R$ 0,00"
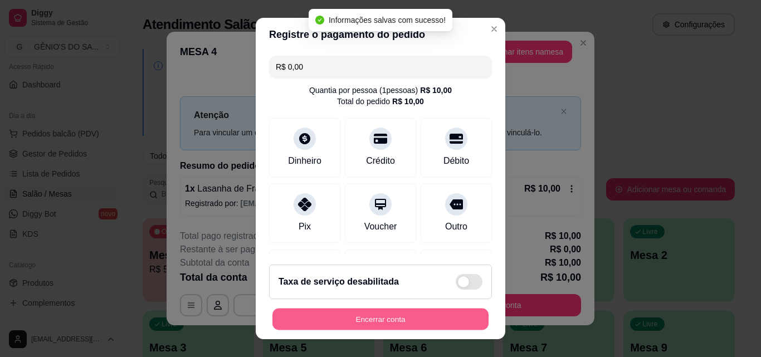
click at [357, 320] on button "Encerrar conta" at bounding box center [380, 319] width 216 height 22
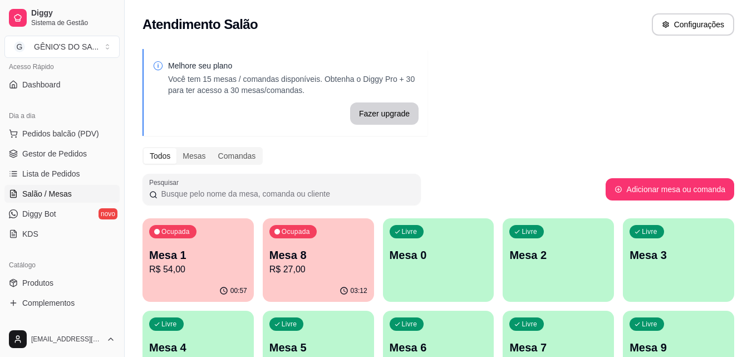
click at [352, 261] on p "Mesa 8" at bounding box center [319, 255] width 98 height 16
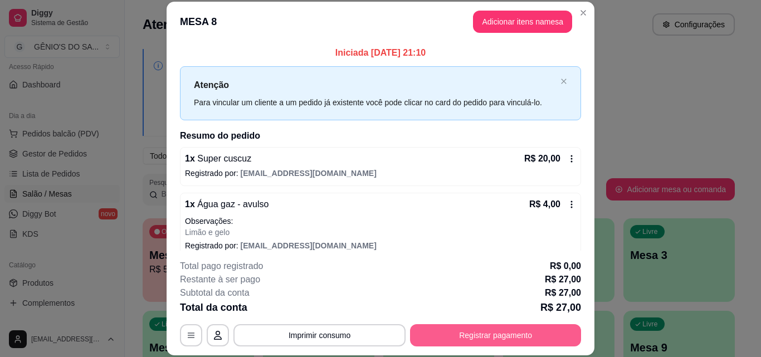
click at [471, 333] on button "Registrar pagamento" at bounding box center [495, 335] width 171 height 22
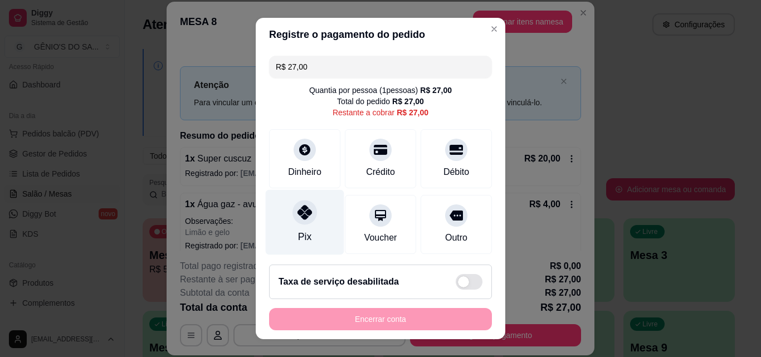
click at [316, 219] on div "Pix" at bounding box center [305, 222] width 79 height 65
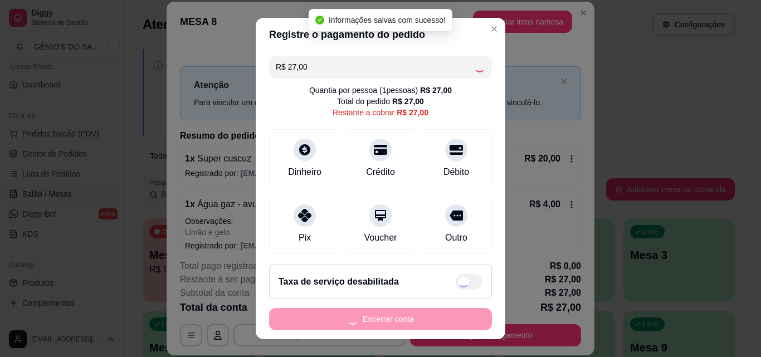
type input "R$ 0,00"
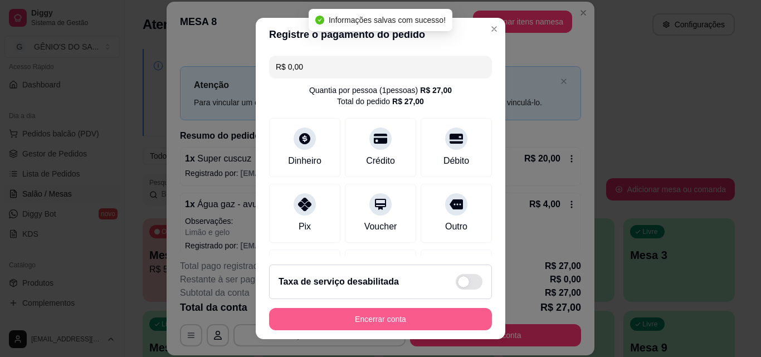
click at [381, 323] on button "Encerrar conta" at bounding box center [380, 319] width 223 height 22
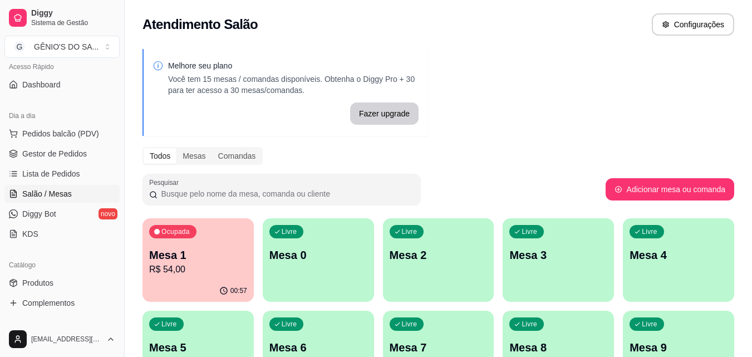
click at [188, 243] on div "Ocupada Mesa 1 R$ 54,00" at bounding box center [198, 249] width 111 height 62
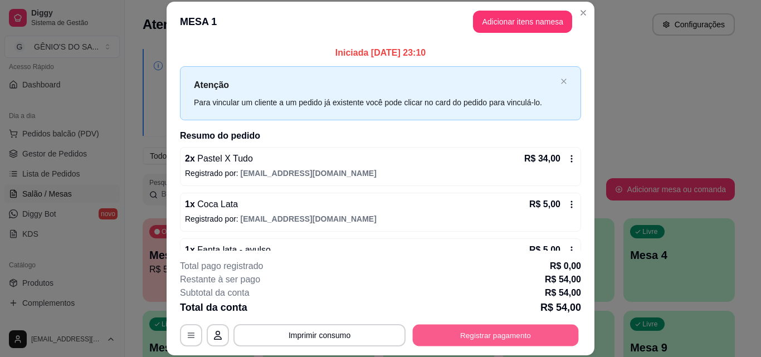
click at [448, 329] on button "Registrar pagamento" at bounding box center [496, 335] width 166 height 22
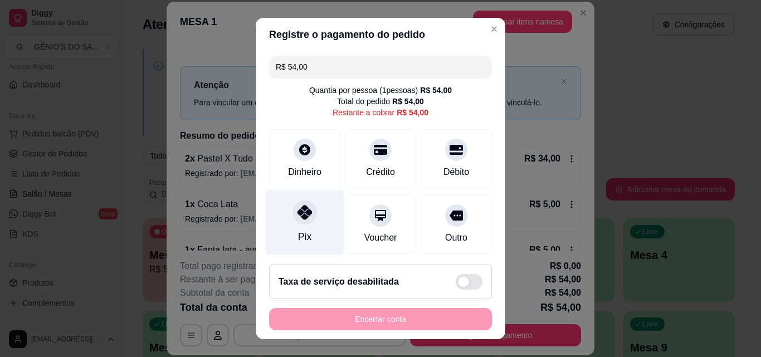
click at [305, 219] on icon at bounding box center [304, 212] width 14 height 14
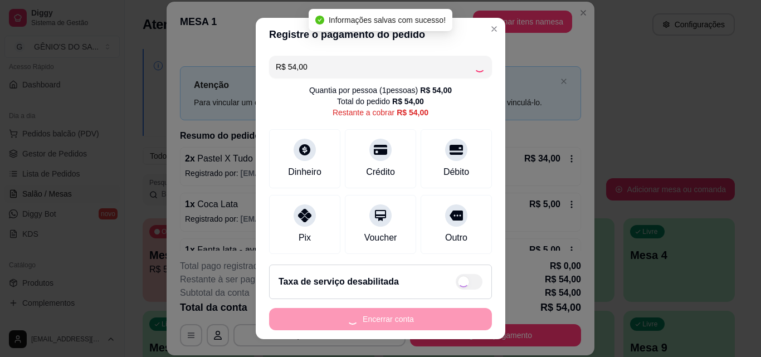
type input "R$ 0,00"
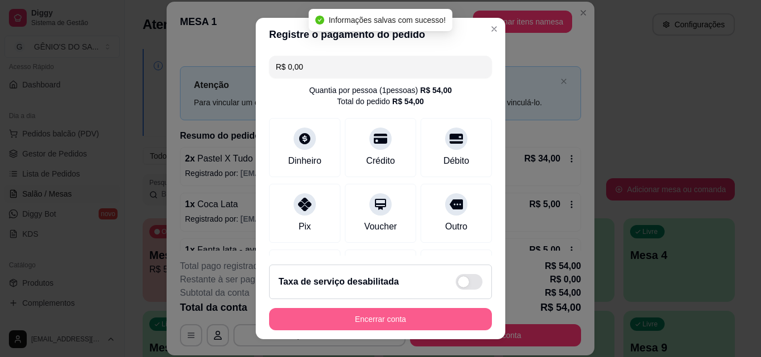
click at [364, 324] on button "Encerrar conta" at bounding box center [380, 319] width 223 height 22
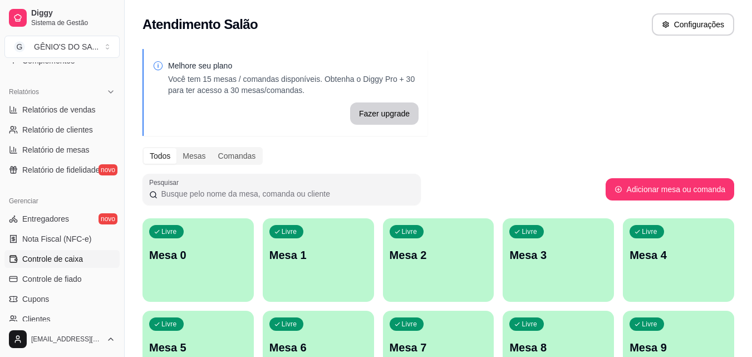
scroll to position [360, 0]
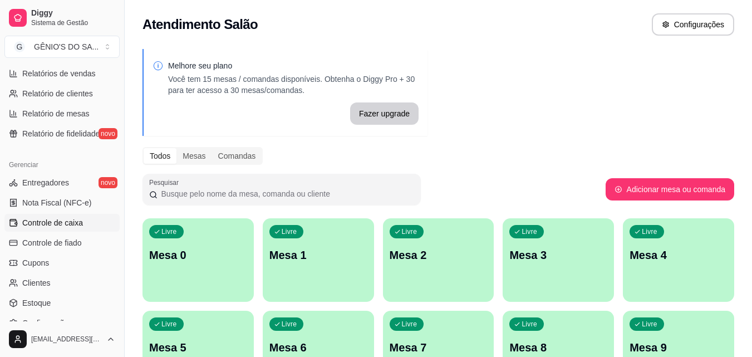
click at [61, 217] on link "Controle de caixa" at bounding box center [61, 223] width 115 height 18
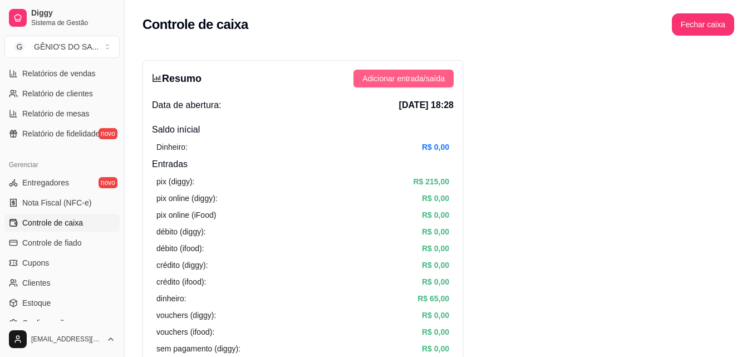
click at [399, 83] on span "Adicionar entrada/saída" at bounding box center [404, 78] width 82 height 12
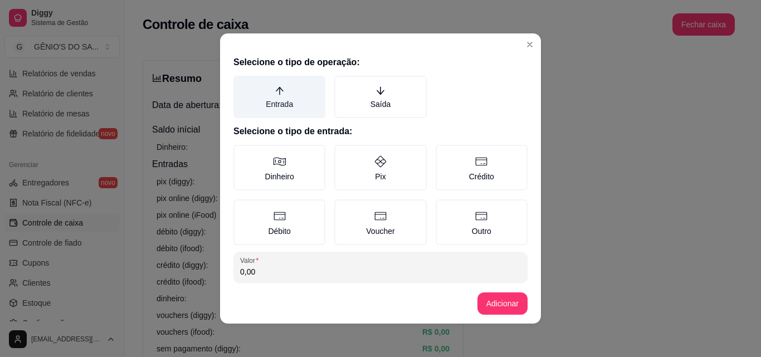
click at [281, 102] on label "Entrada" at bounding box center [279, 97] width 92 height 42
click at [242, 84] on button "Entrada" at bounding box center [237, 79] width 9 height 9
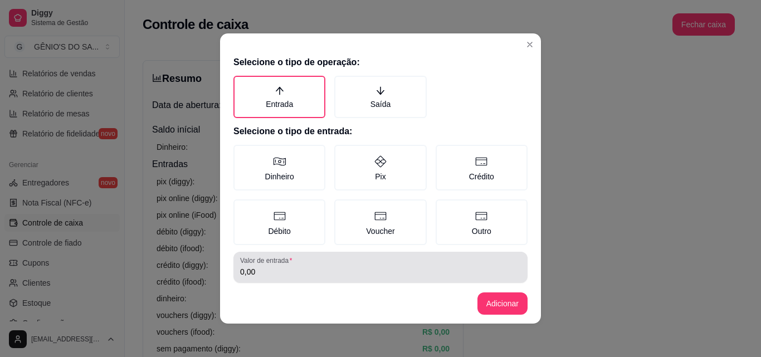
click at [259, 277] on div "0,00" at bounding box center [380, 267] width 281 height 22
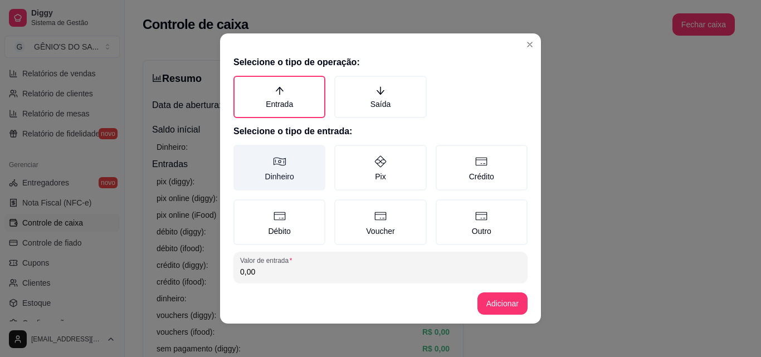
click at [278, 165] on icon at bounding box center [279, 162] width 12 height 8
click at [242, 153] on button "Dinheiro" at bounding box center [237, 148] width 9 height 9
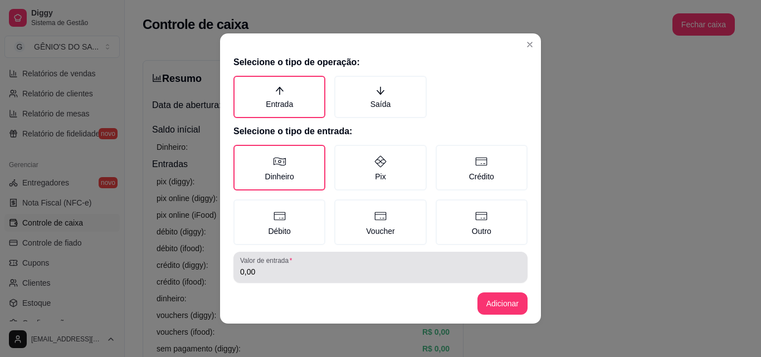
click at [265, 266] on div "0,00" at bounding box center [380, 267] width 281 height 22
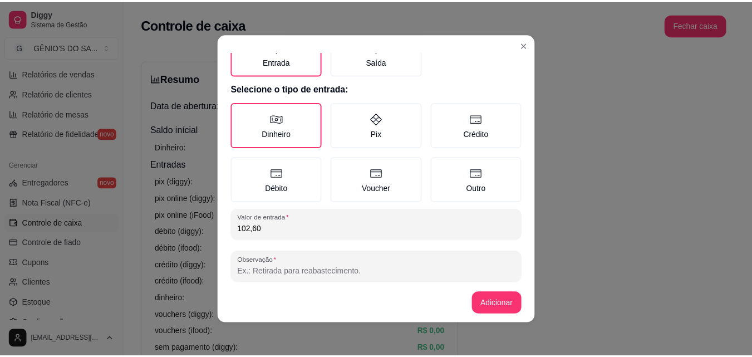
scroll to position [60, 0]
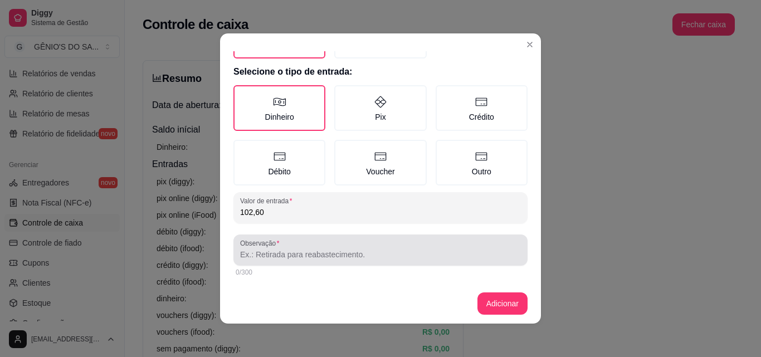
type input "102,60"
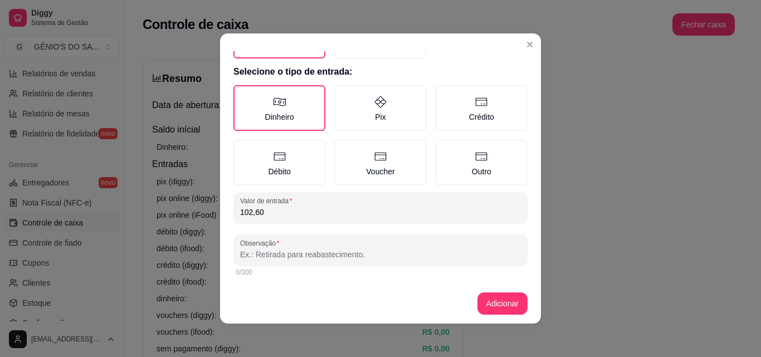
click at [262, 258] on input "Observação" at bounding box center [380, 254] width 281 height 11
click at [251, 257] on input "Observação" at bounding box center [380, 254] width 281 height 11
type input "genios"
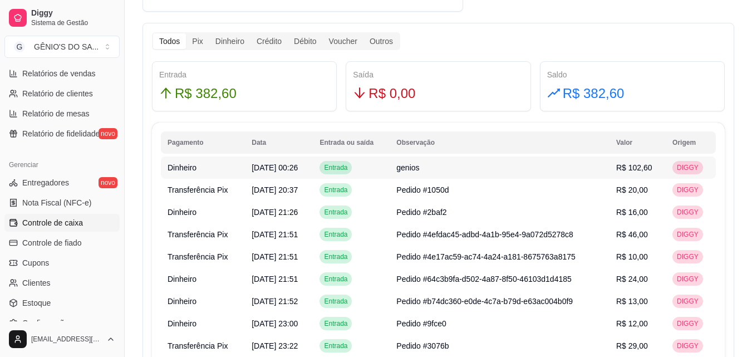
scroll to position [668, 0]
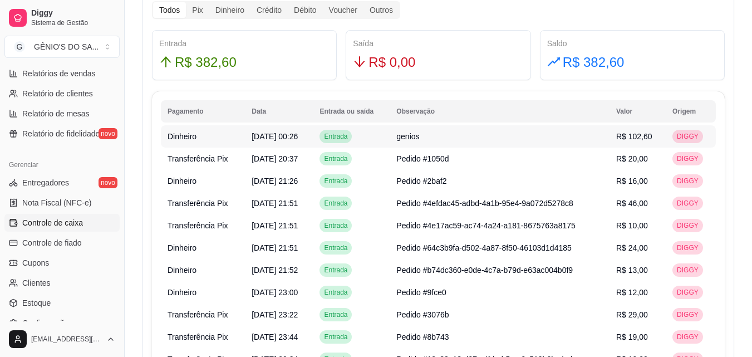
click at [464, 141] on td "genios" at bounding box center [500, 136] width 220 height 22
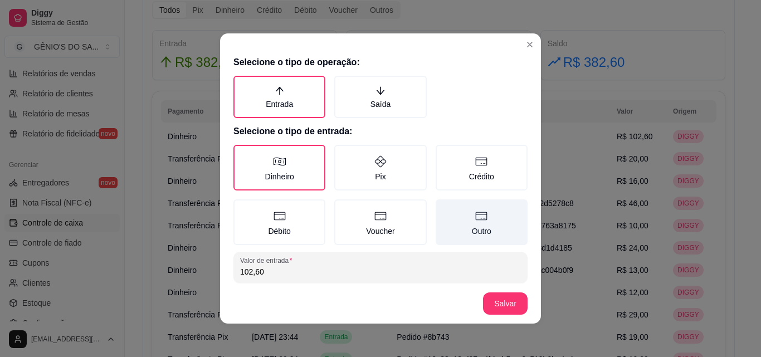
click at [463, 228] on label "Outro" at bounding box center [481, 222] width 92 height 46
click at [444, 208] on button "Outro" at bounding box center [439, 203] width 9 height 9
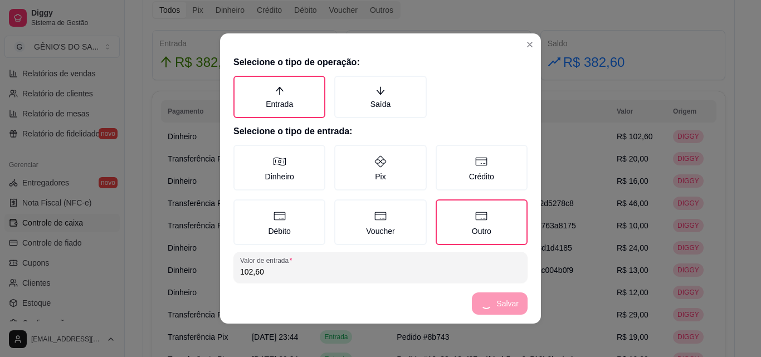
click at [506, 310] on footer "Salvar" at bounding box center [380, 303] width 321 height 40
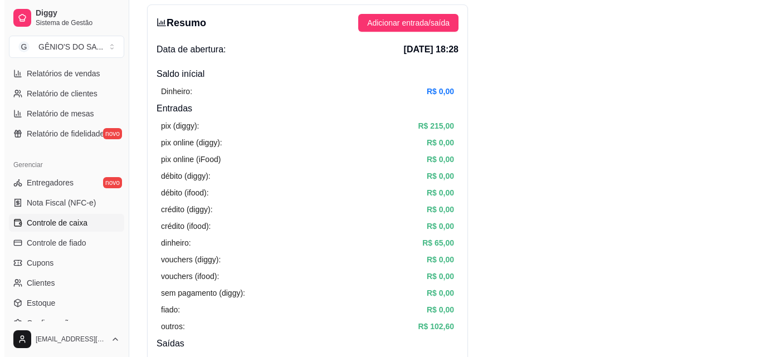
scroll to position [0, 0]
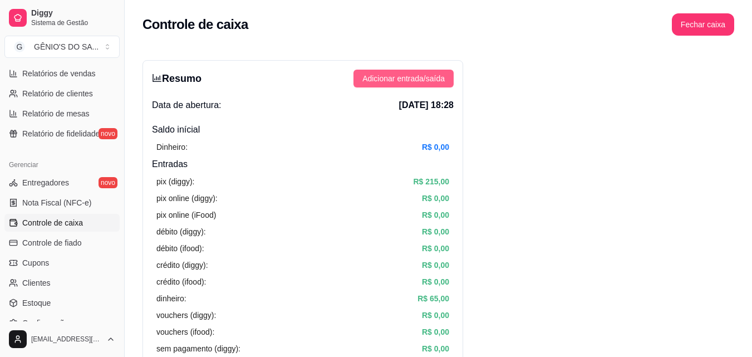
click at [414, 73] on span "Adicionar entrada/saída" at bounding box center [404, 78] width 82 height 12
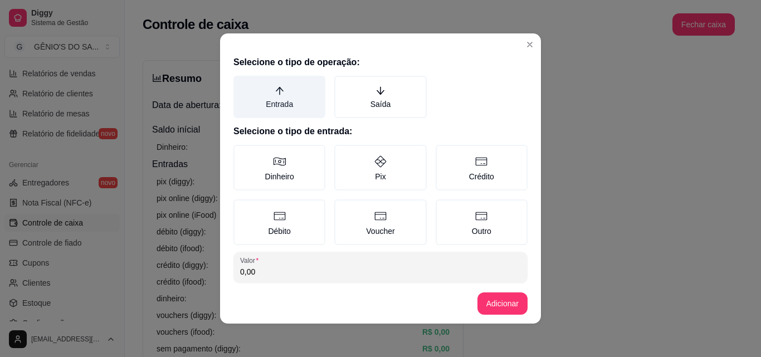
click at [274, 98] on label "Entrada" at bounding box center [279, 97] width 92 height 42
click at [242, 84] on button "Entrada" at bounding box center [237, 79] width 9 height 9
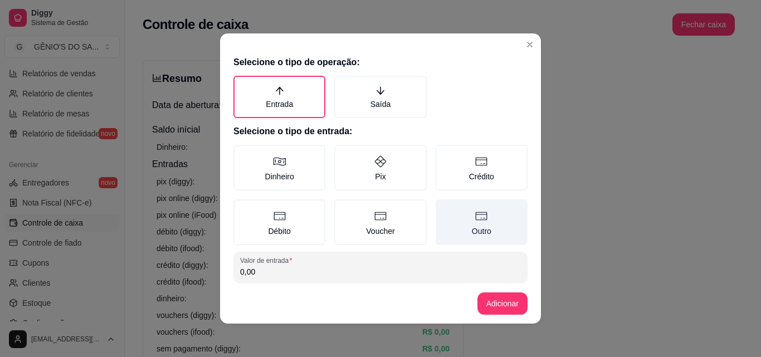
click at [498, 222] on label "Outro" at bounding box center [481, 222] width 92 height 46
click at [444, 208] on button "Outro" at bounding box center [439, 203] width 9 height 9
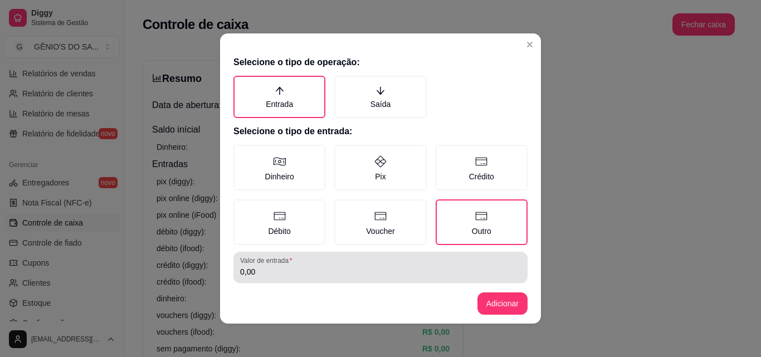
click at [267, 272] on input "0,00" at bounding box center [380, 271] width 281 height 11
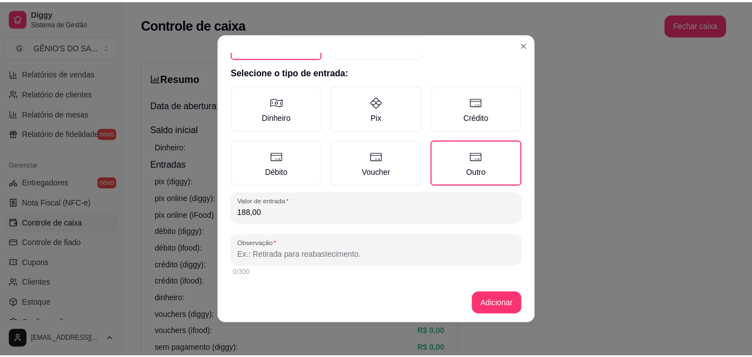
scroll to position [2, 0]
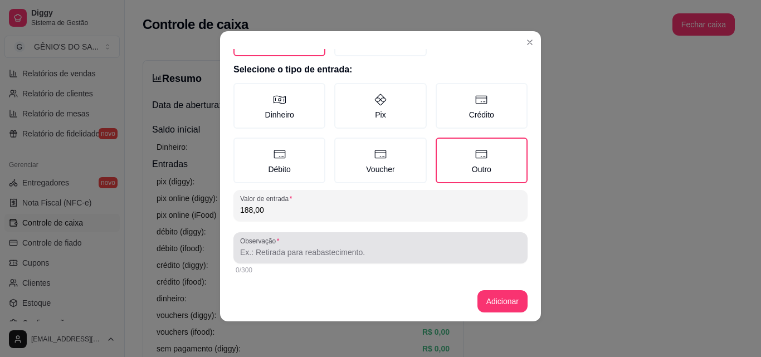
type input "188,00"
click at [281, 256] on input "Observação" at bounding box center [380, 252] width 281 height 11
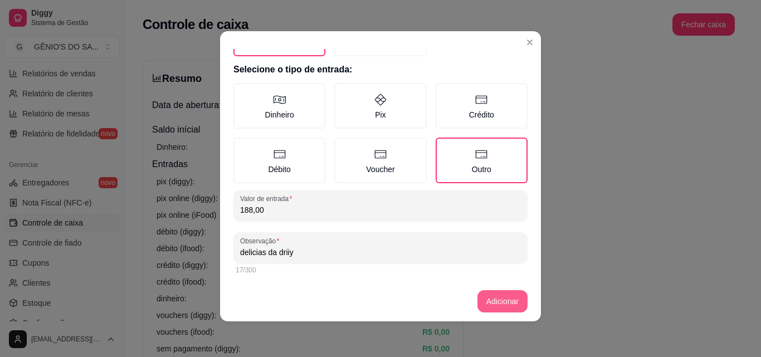
type input "delicias da driiy"
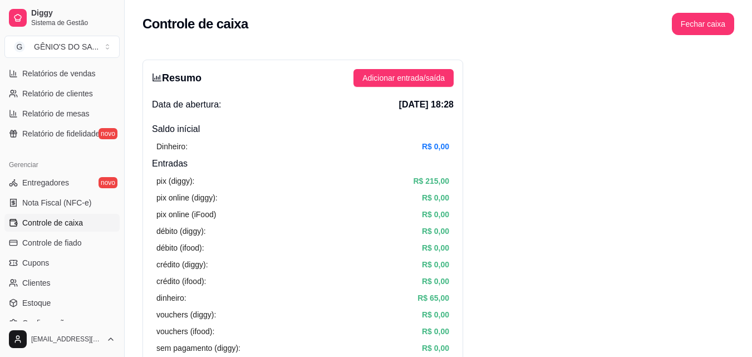
scroll to position [0, 0]
click at [706, 7] on div "Controle de caixa Fechar caixa" at bounding box center [439, 21] width 628 height 42
click at [703, 23] on button "Fechar caixa" at bounding box center [703, 24] width 62 height 22
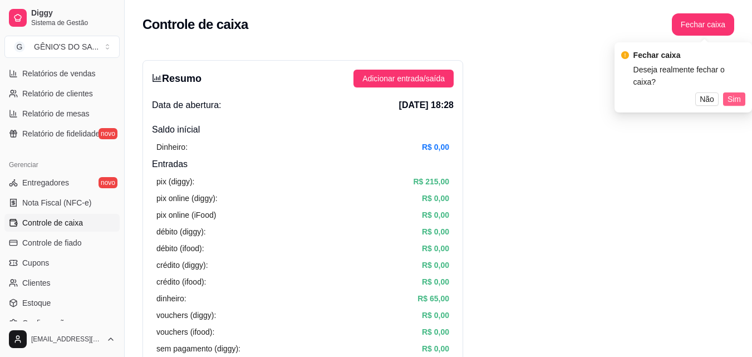
click at [733, 93] on span "Sim" at bounding box center [734, 99] width 13 height 12
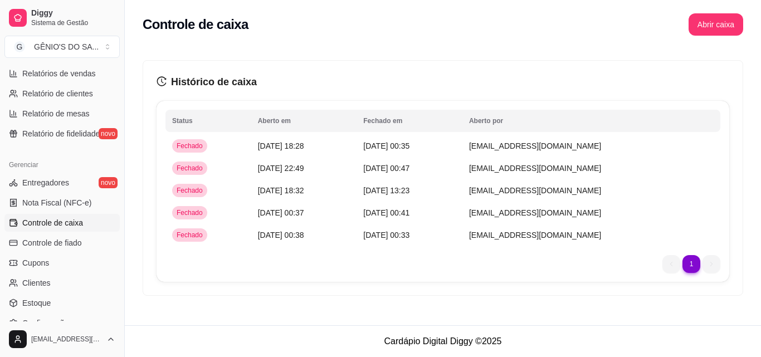
click at [712, 261] on ul "1 1" at bounding box center [691, 264] width 58 height 18
click at [668, 263] on ul "1 1" at bounding box center [691, 264] width 58 height 18
click at [291, 188] on span "[DATE] 18:32" at bounding box center [281, 190] width 46 height 9
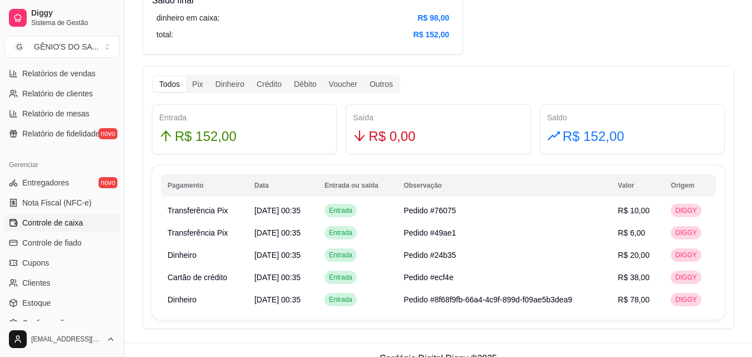
scroll to position [605, 0]
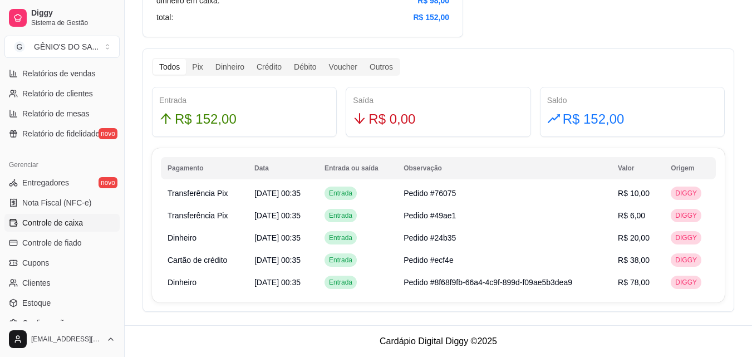
click at [73, 226] on span "Controle de caixa" at bounding box center [52, 222] width 61 height 11
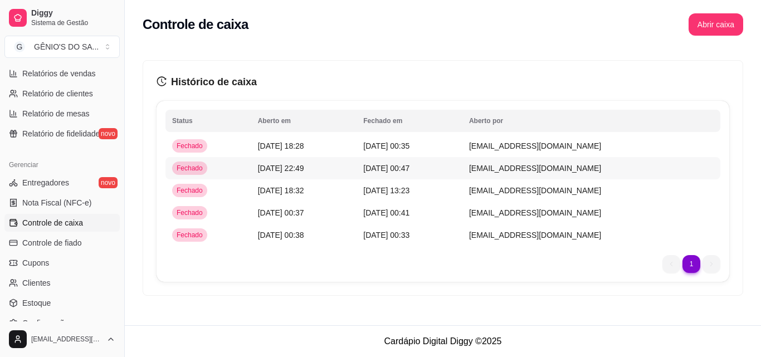
click at [251, 166] on td "[DATE] 22:49" at bounding box center [304, 168] width 106 height 22
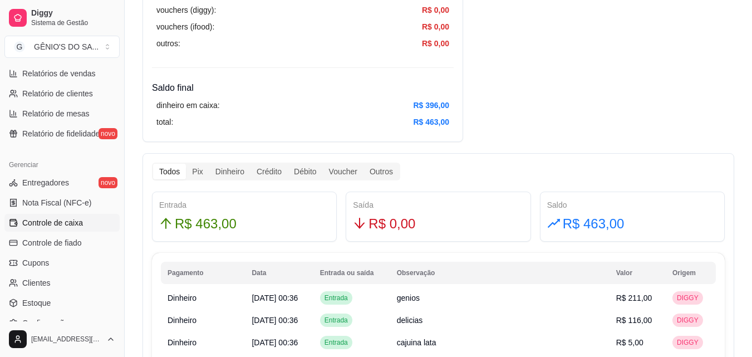
scroll to position [501, 0]
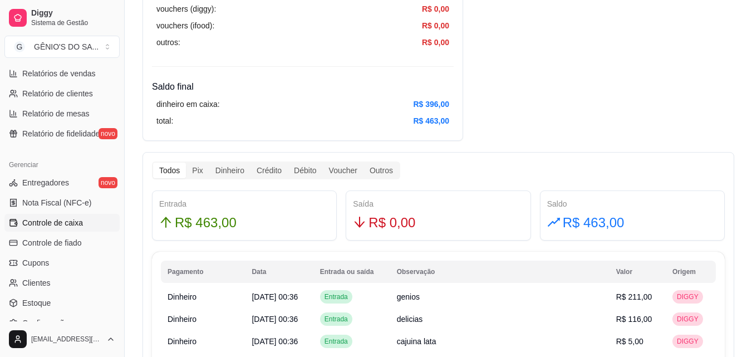
click at [40, 218] on span "Controle de caixa" at bounding box center [52, 222] width 61 height 11
